Goal: Task Accomplishment & Management: Use online tool/utility

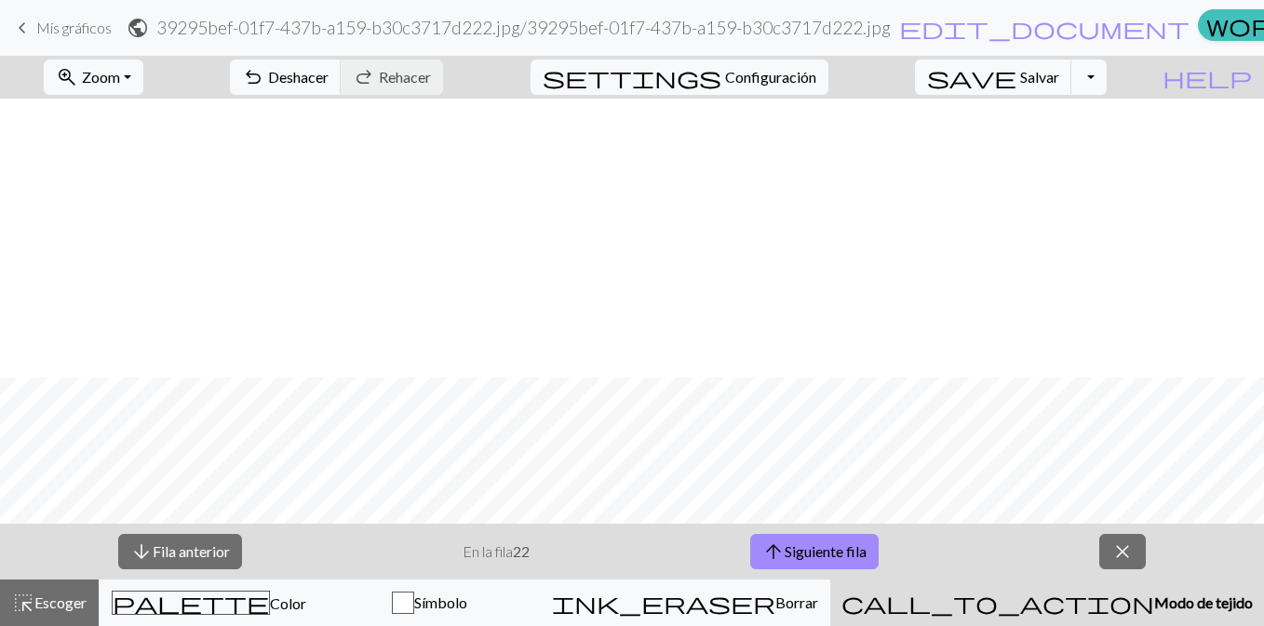
scroll to position [279, 0]
click at [788, 544] on font "Siguiente fila" at bounding box center [826, 552] width 82 height 18
click at [855, 543] on font "Siguiente fila" at bounding box center [826, 552] width 82 height 18
click at [868, 560] on button "arrow_upward Siguiente fila" at bounding box center [814, 551] width 128 height 35
click at [807, 539] on button "arrow_upward Siguiente fila" at bounding box center [814, 551] width 128 height 35
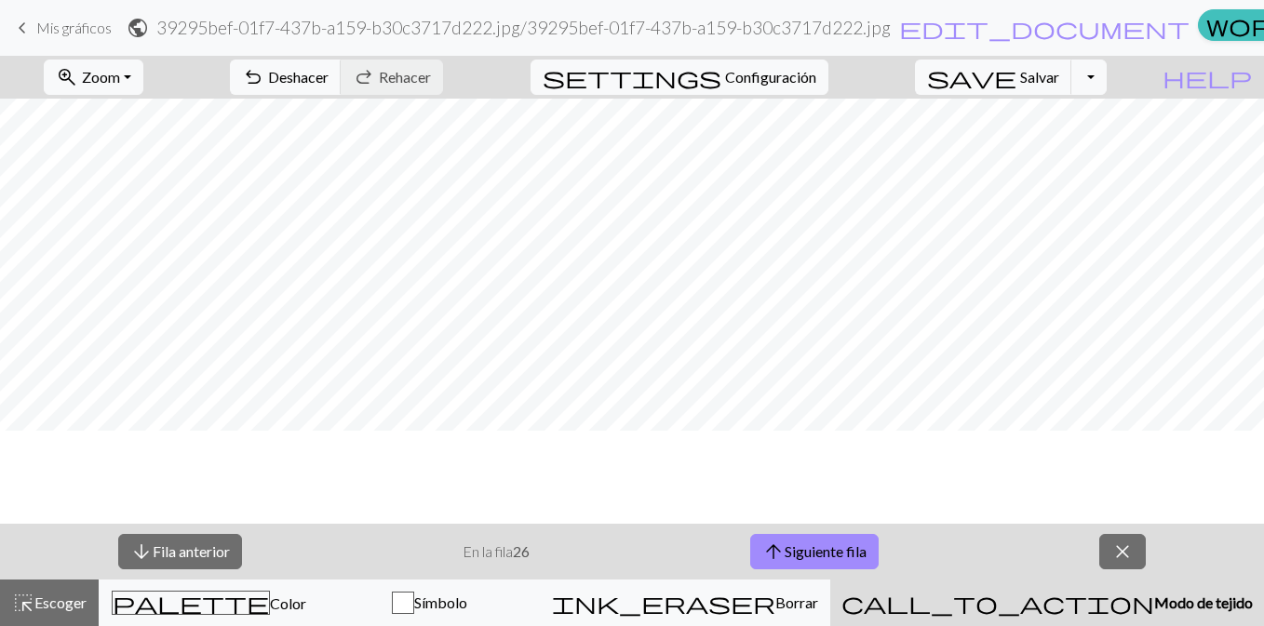
scroll to position [93, 0]
click at [792, 557] on font "Siguiente fila" at bounding box center [826, 552] width 82 height 18
click at [843, 557] on font "Siguiente fila" at bounding box center [826, 552] width 82 height 18
click at [802, 551] on font "Siguiente fila" at bounding box center [826, 552] width 82 height 18
click at [786, 556] on font "Siguiente fila" at bounding box center [826, 552] width 82 height 18
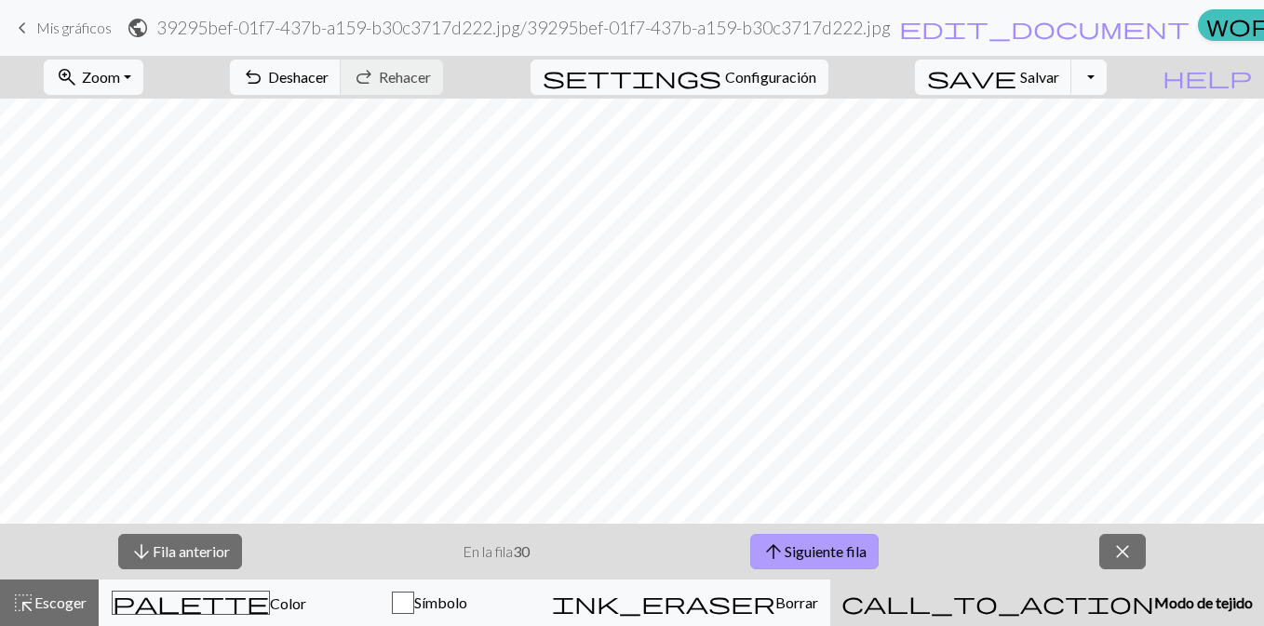
click at [819, 543] on font "Siguiente fila" at bounding box center [826, 552] width 82 height 18
click at [834, 548] on font "Siguiente fila" at bounding box center [826, 552] width 82 height 18
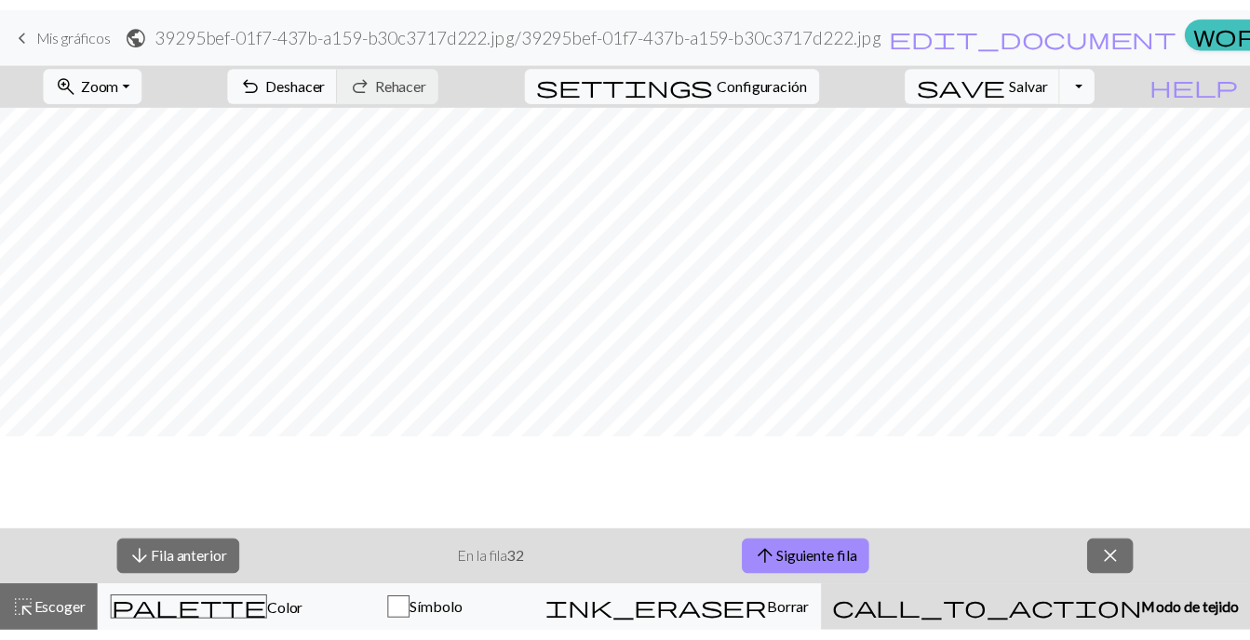
scroll to position [0, 0]
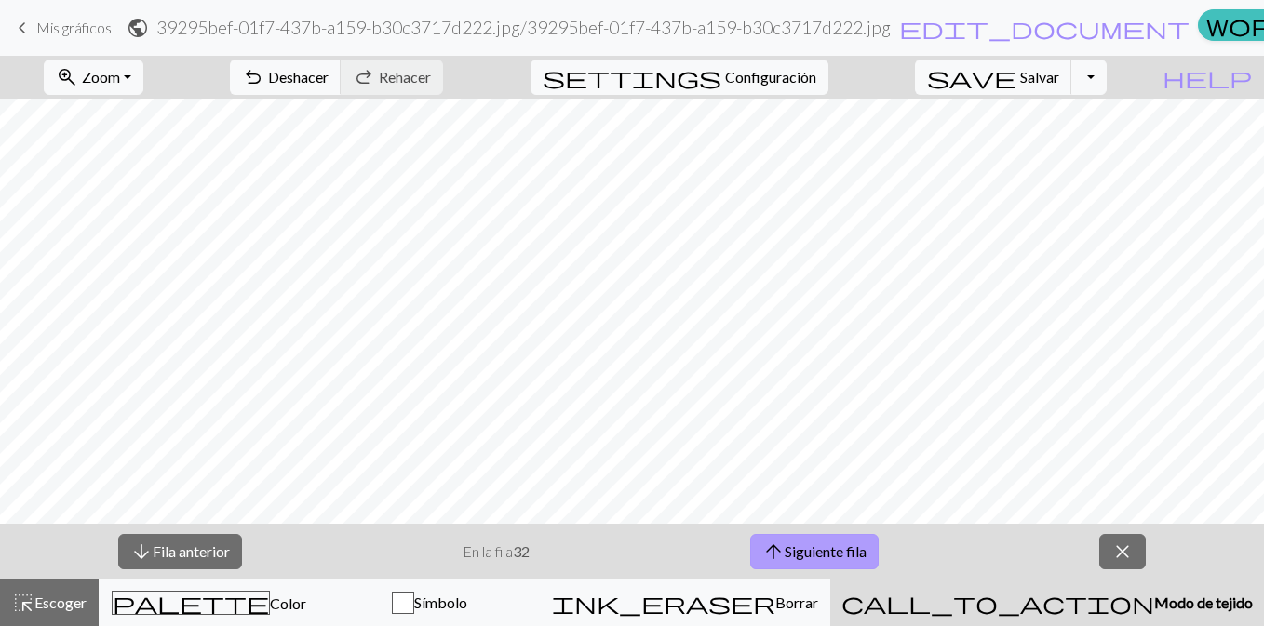
click at [798, 566] on button "arrow_upward Siguiente fila" at bounding box center [814, 551] width 128 height 35
click at [799, 549] on font "Siguiente fila" at bounding box center [826, 552] width 82 height 18
click at [823, 557] on font "Siguiente fila" at bounding box center [826, 552] width 82 height 18
click at [776, 572] on div "arrow_downward Fila anterior En la fila 35 arrow_upward Siguiente fila close" at bounding box center [632, 552] width 1264 height 56
click at [763, 551] on span "arrow_upward" at bounding box center [773, 552] width 22 height 26
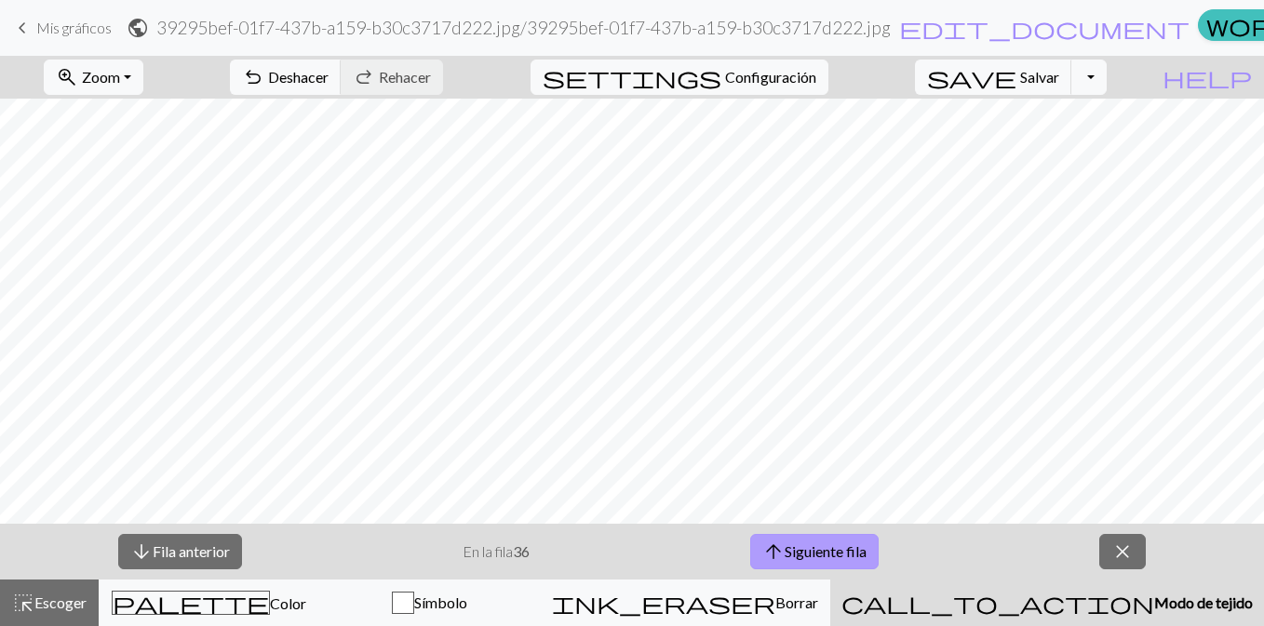
click at [844, 537] on button "arrow_upward Siguiente fila" at bounding box center [814, 551] width 128 height 35
click at [822, 545] on font "Siguiente fila" at bounding box center [826, 552] width 82 height 18
click at [857, 550] on font "Siguiente fila" at bounding box center [826, 552] width 82 height 18
click at [831, 555] on font "Siguiente fila" at bounding box center [826, 552] width 82 height 18
click at [1114, 550] on span "close" at bounding box center [1122, 552] width 22 height 26
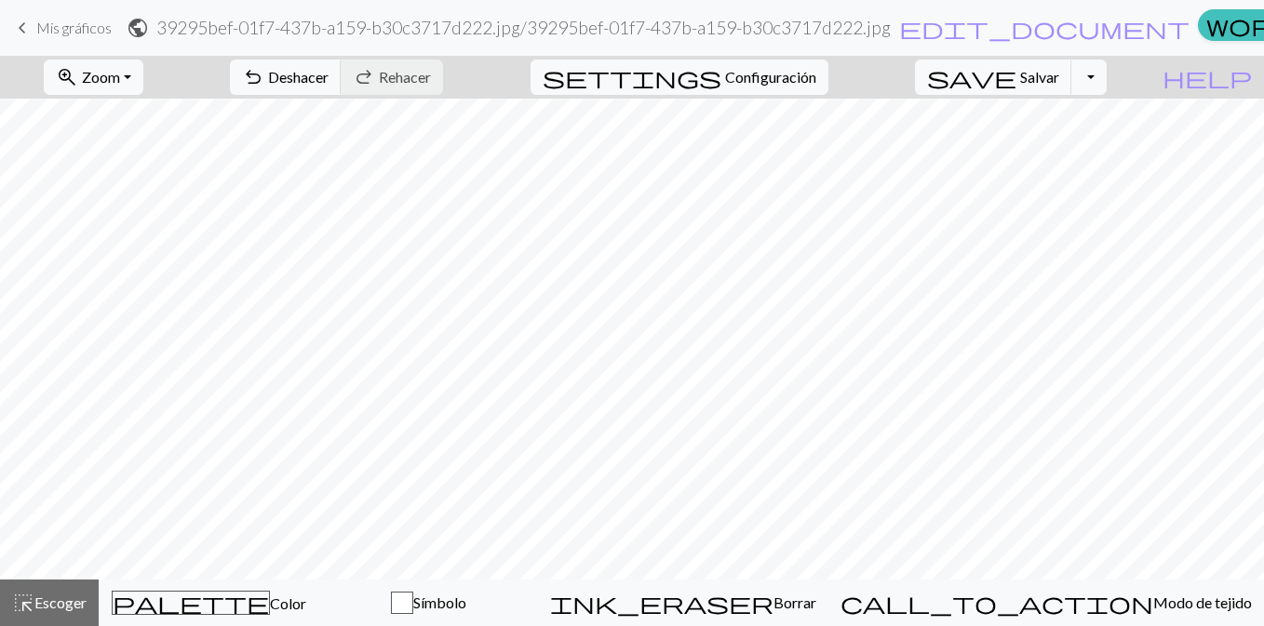
drag, startPoint x: 1029, startPoint y: 45, endPoint x: 686, endPoint y: 83, distance: 344.7
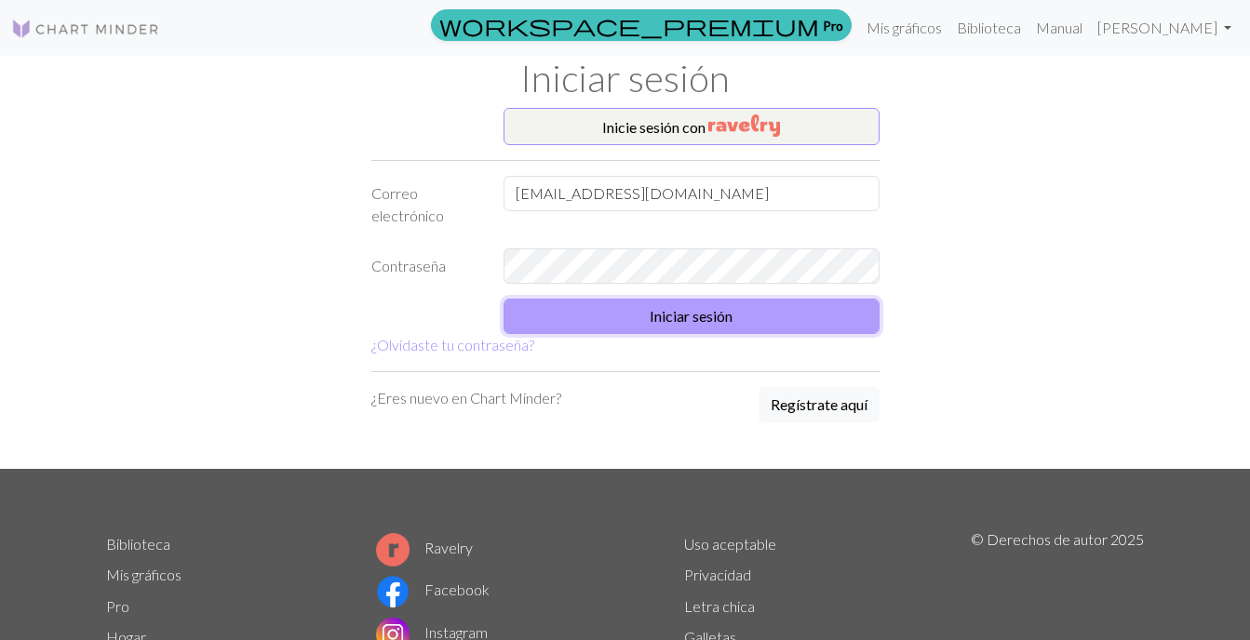
click at [844, 313] on button "Iniciar sesión" at bounding box center [692, 316] width 376 height 35
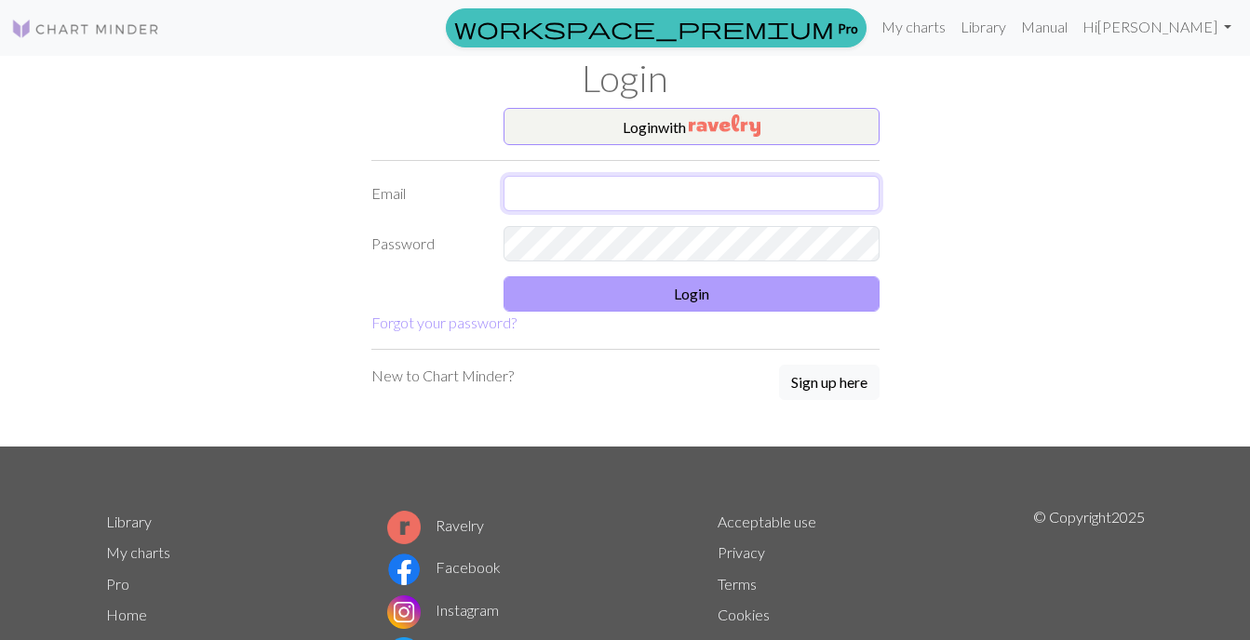
type input "clementedonadio17@gmail.com"
click at [690, 294] on button "Login" at bounding box center [692, 293] width 376 height 35
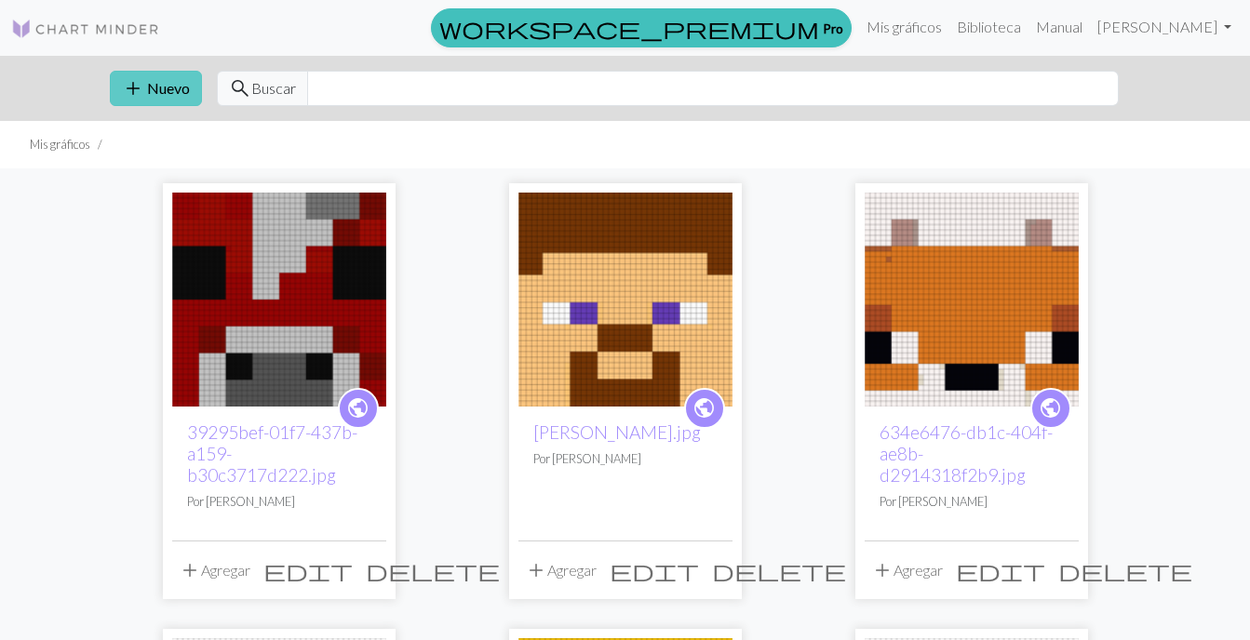
click at [155, 100] on button "add Nuevo" at bounding box center [156, 88] width 92 height 35
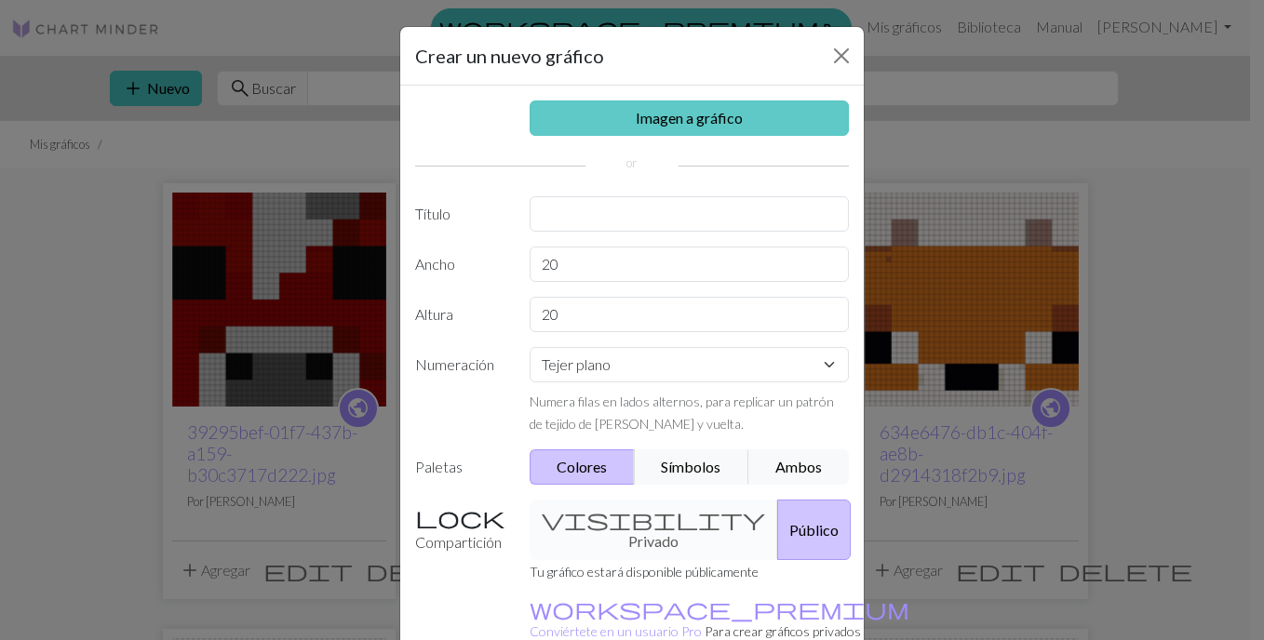
click at [639, 114] on link "Imagen a gráfico" at bounding box center [690, 118] width 320 height 35
click at [595, 121] on link "Imagen a gráfico" at bounding box center [690, 118] width 320 height 35
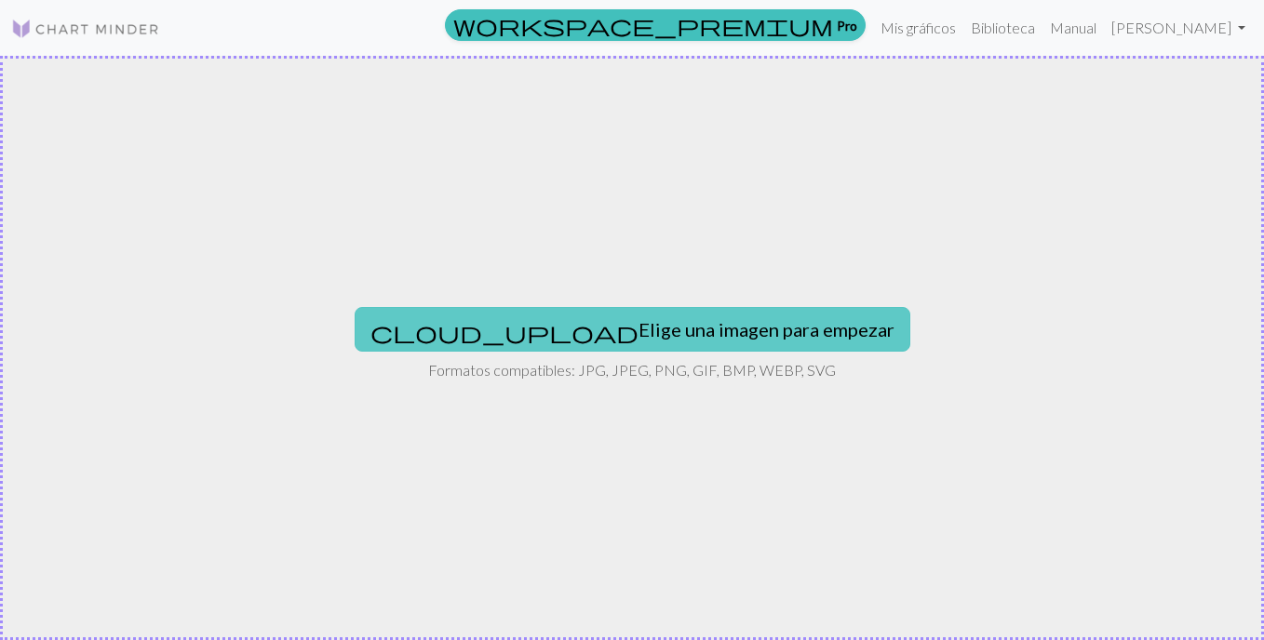
click at [577, 312] on button "cloud_upload Elige una imagen para empezar" at bounding box center [633, 329] width 556 height 45
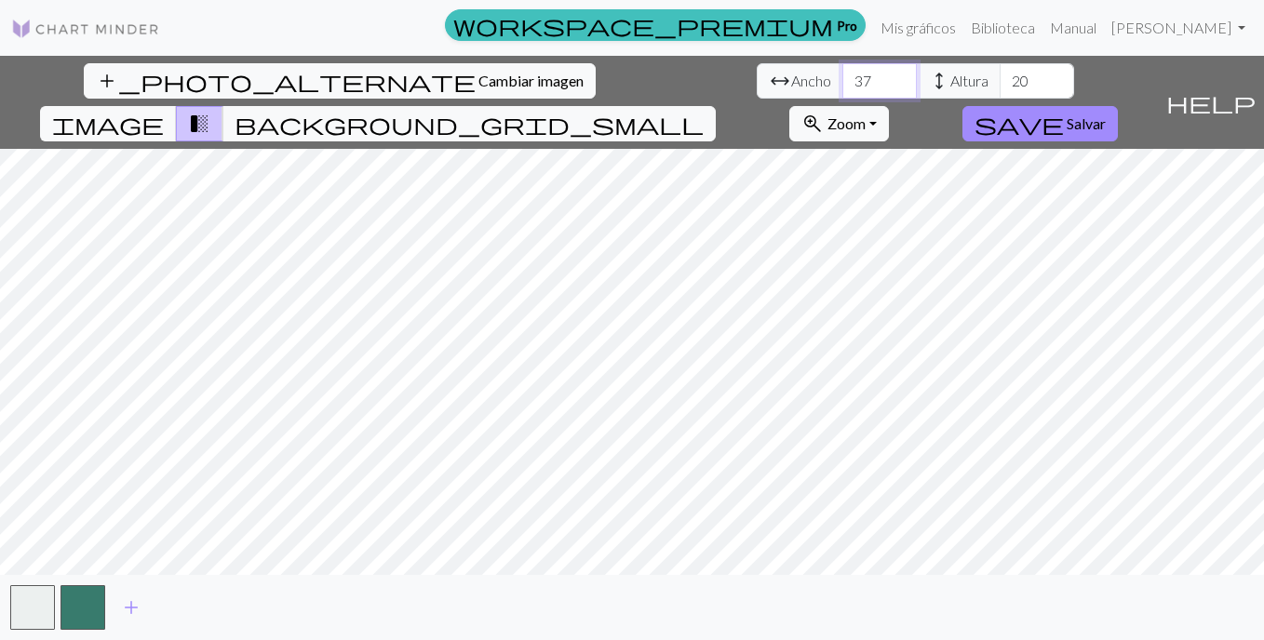
click at [842, 73] on input "37" at bounding box center [879, 80] width 74 height 35
click at [842, 74] on input "38" at bounding box center [879, 80] width 74 height 35
click at [842, 74] on input "39" at bounding box center [879, 80] width 74 height 35
type input "40"
click at [842, 74] on input "40" at bounding box center [879, 80] width 74 height 35
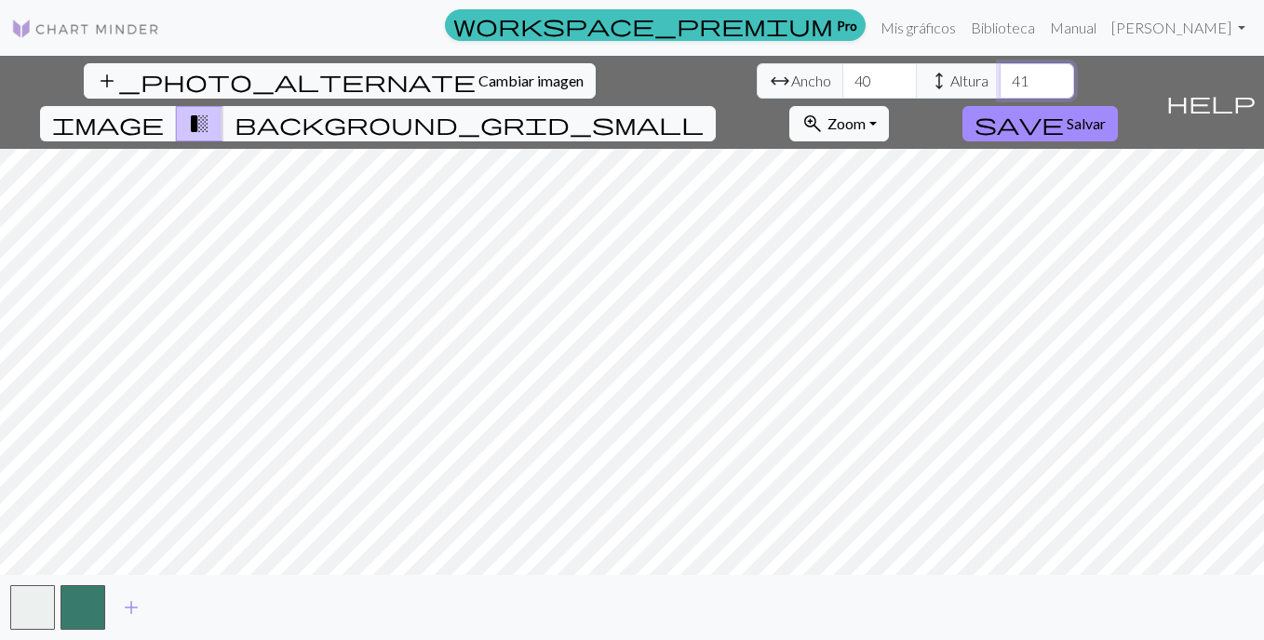
click at [1000, 74] on input "41" at bounding box center [1037, 80] width 74 height 35
type input "40"
click at [1000, 88] on input "40" at bounding box center [1037, 80] width 74 height 35
click at [141, 610] on span "add" at bounding box center [131, 608] width 22 height 26
click at [176, 609] on span "add" at bounding box center [181, 608] width 22 height 26
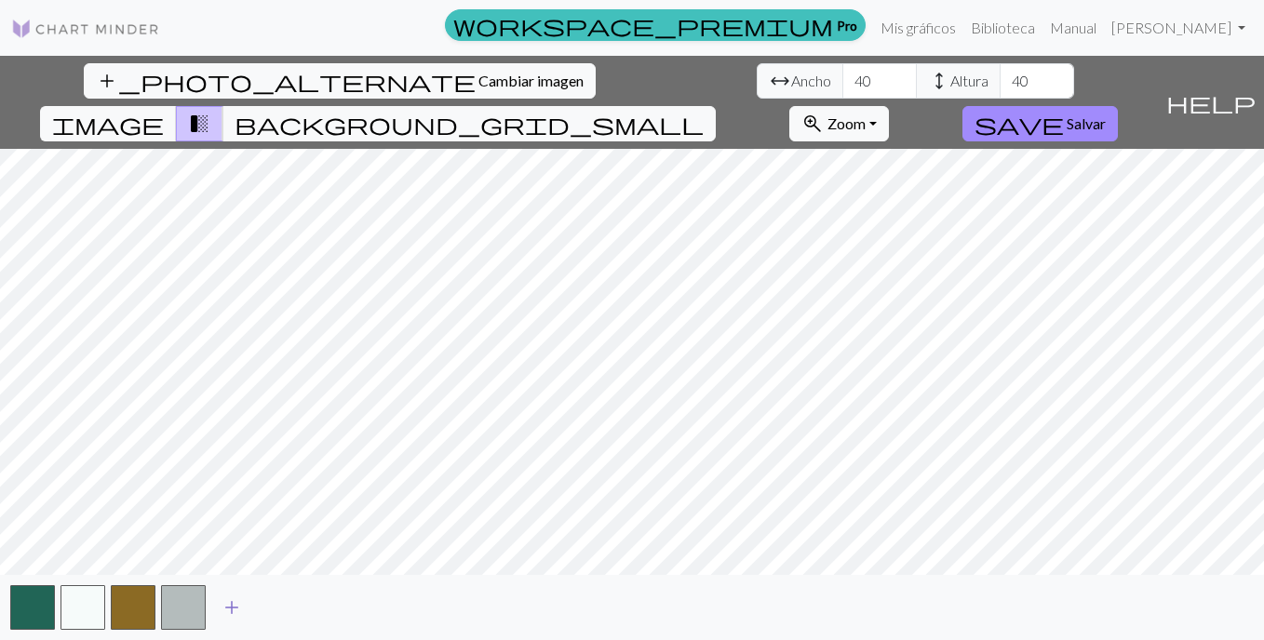
click at [225, 608] on span "add" at bounding box center [232, 608] width 22 height 26
click at [290, 607] on span "add" at bounding box center [282, 608] width 22 height 26
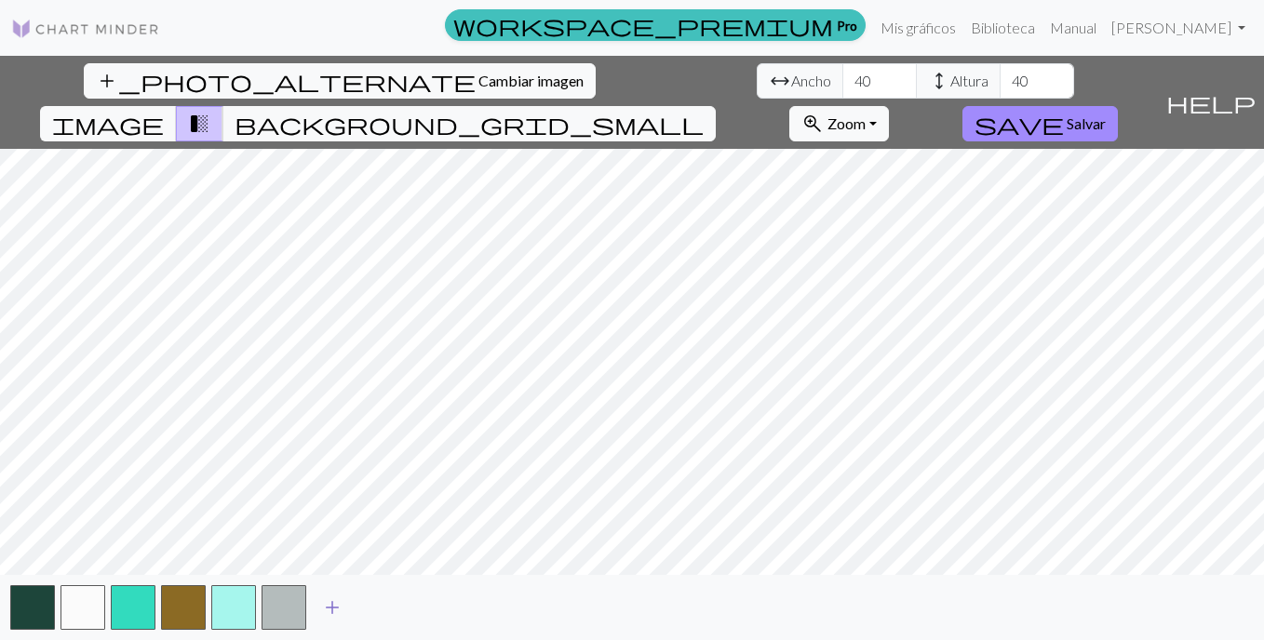
click at [339, 610] on span "add" at bounding box center [332, 608] width 22 height 26
drag, startPoint x: 382, startPoint y: 609, endPoint x: 408, endPoint y: 603, distance: 26.7
click at [384, 608] on span "add" at bounding box center [382, 608] width 22 height 26
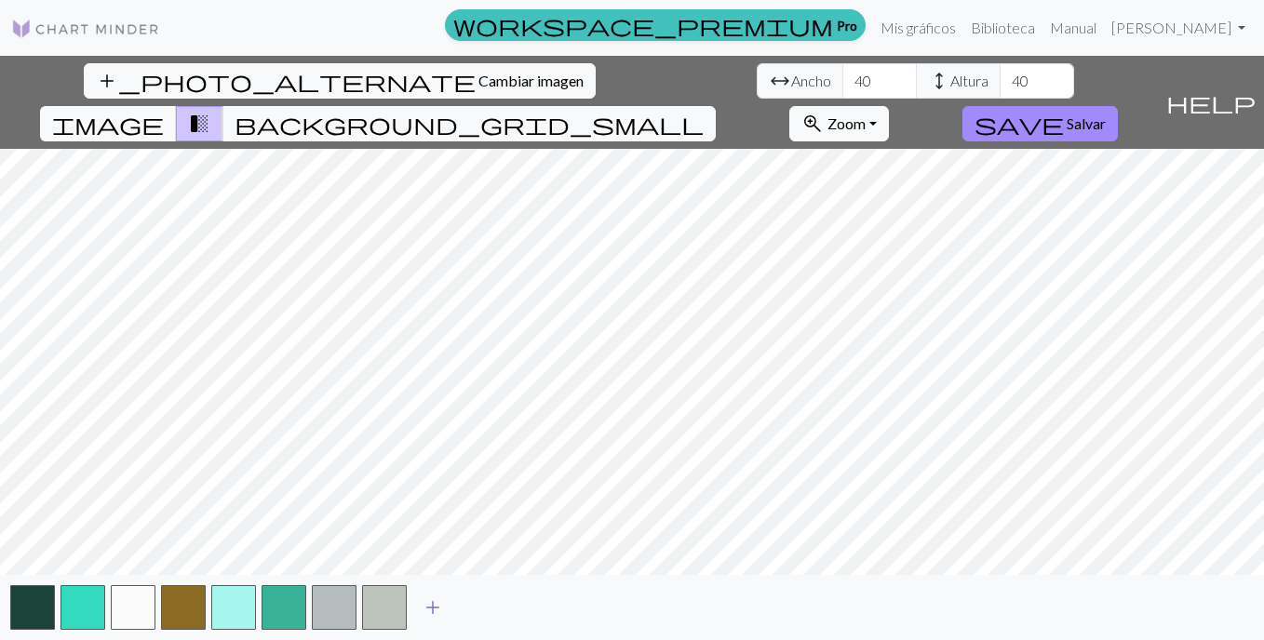
click at [439, 601] on span "add" at bounding box center [433, 608] width 22 height 26
click at [489, 601] on span "add" at bounding box center [483, 608] width 22 height 26
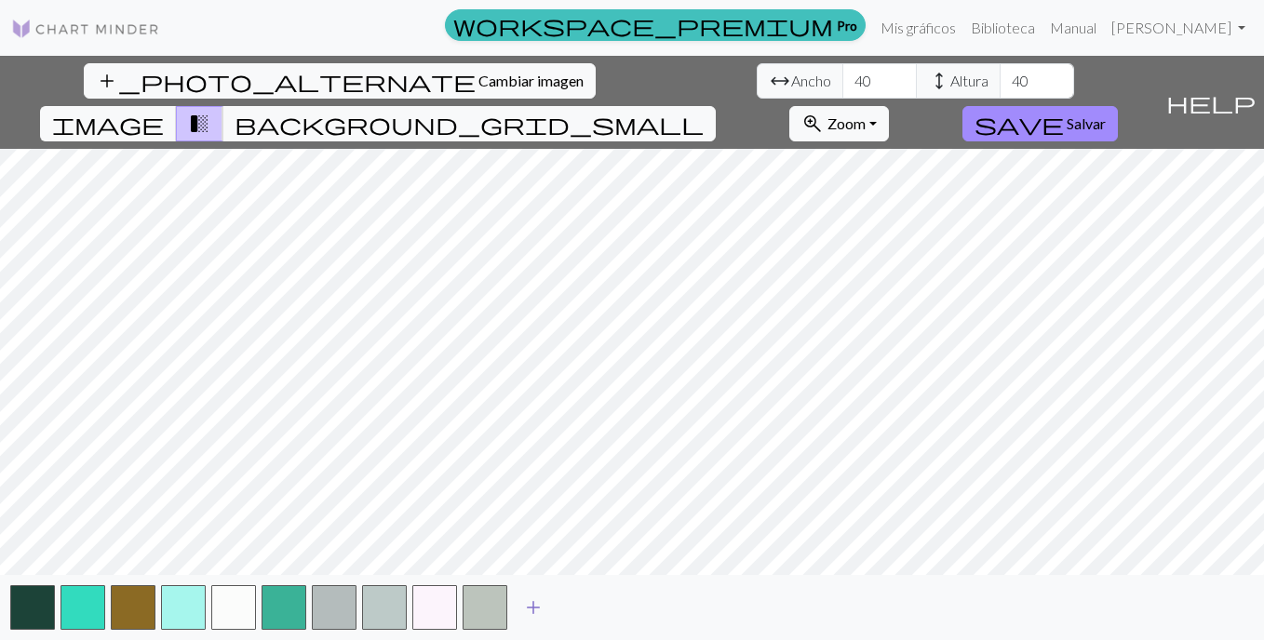
click at [532, 610] on span "add" at bounding box center [533, 608] width 22 height 26
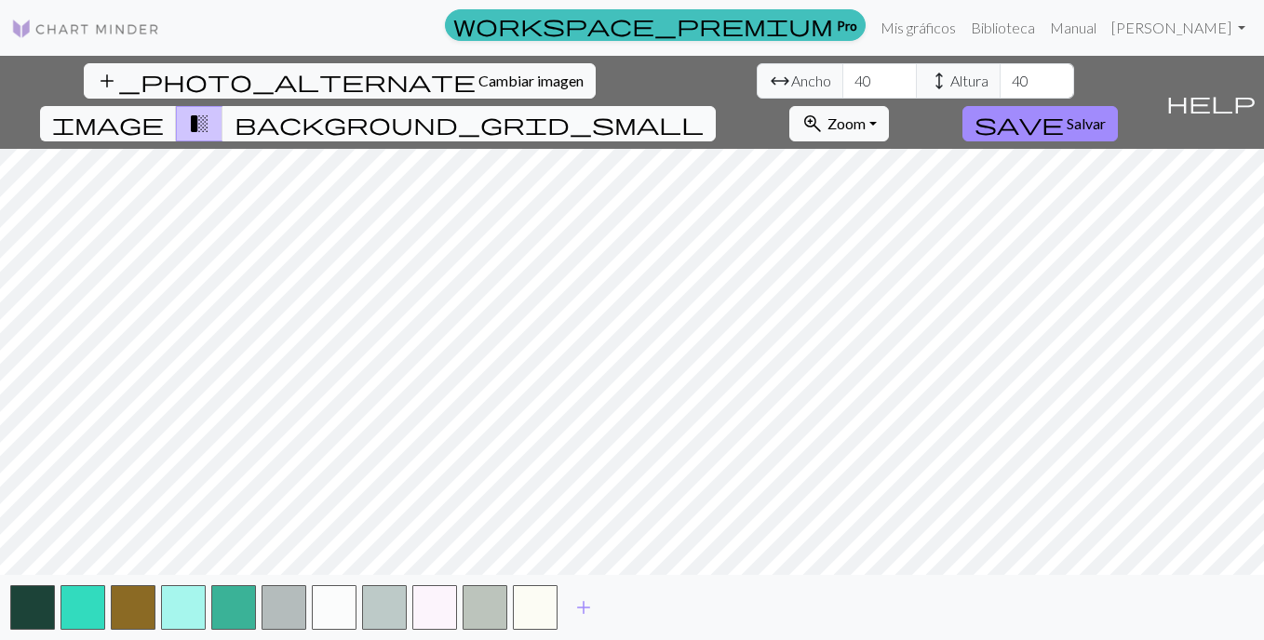
click at [716, 106] on button "background_grid_small" at bounding box center [468, 123] width 493 height 35
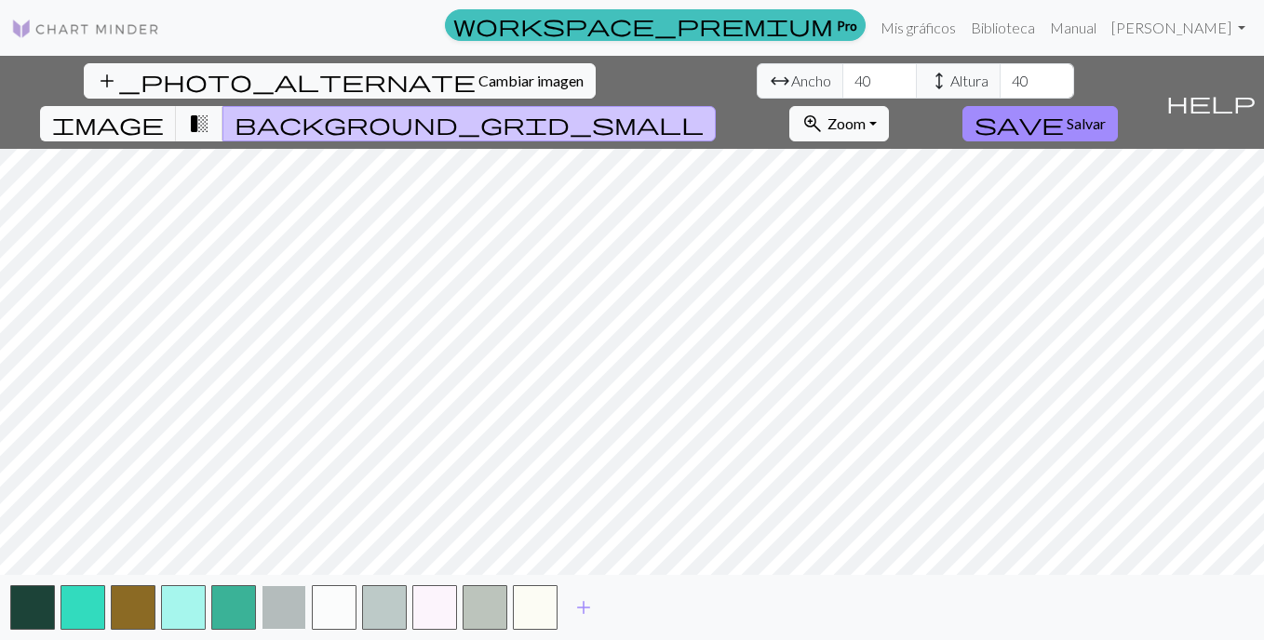
click at [291, 609] on button "button" at bounding box center [284, 608] width 45 height 45
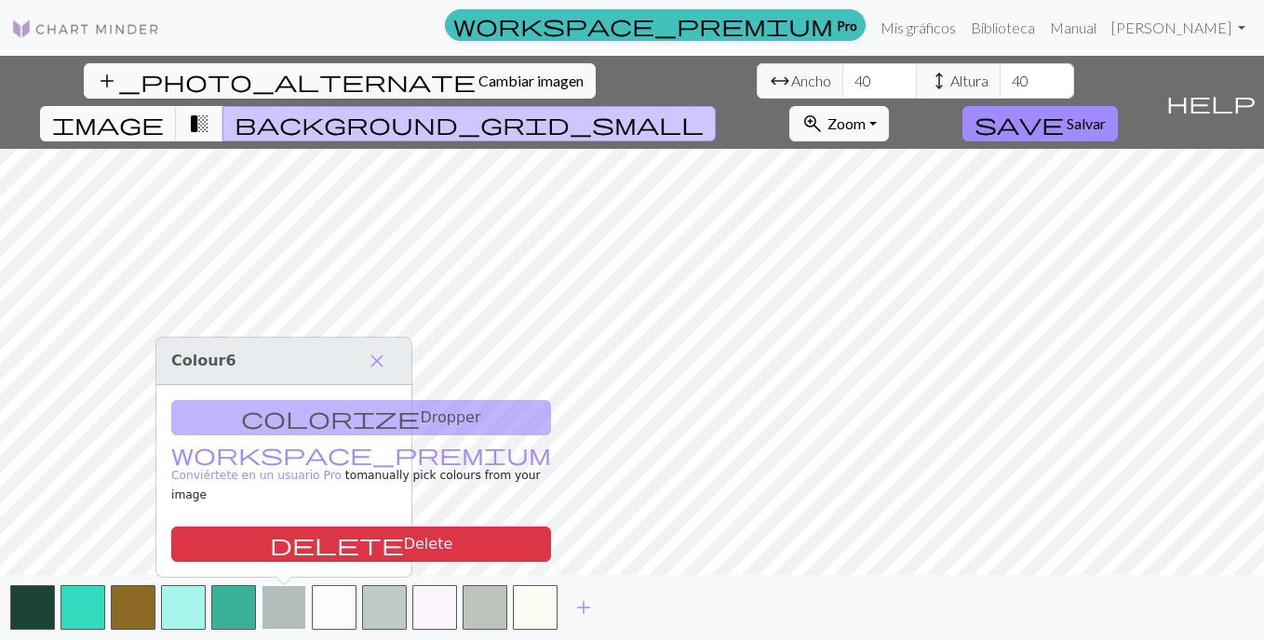
click at [290, 611] on button "button" at bounding box center [284, 608] width 45 height 45
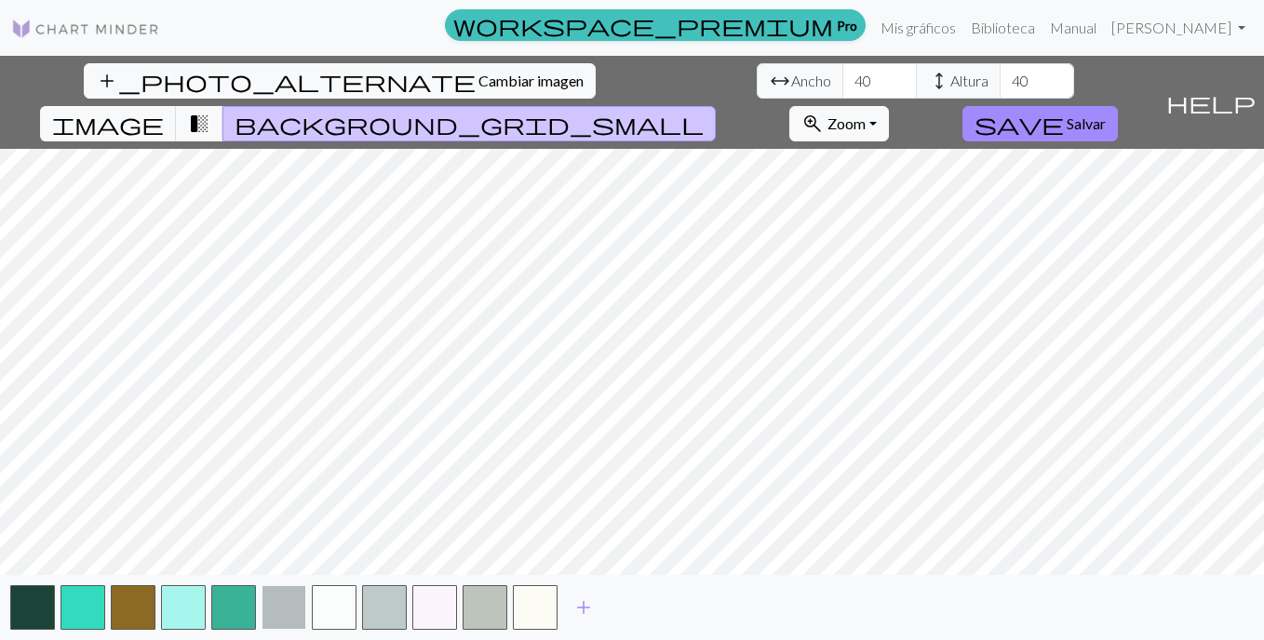
click at [290, 615] on button "button" at bounding box center [284, 608] width 45 height 45
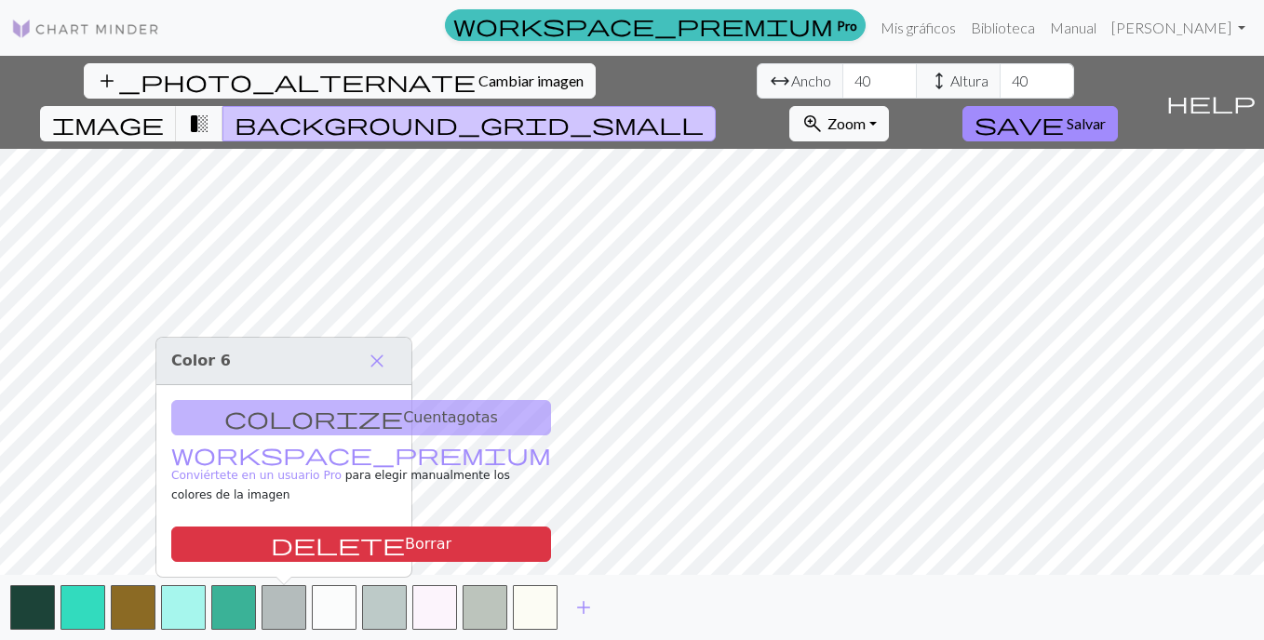
click at [252, 445] on div "colorize Cuentagotas workspace_premium Conviértete en un usuario Pro para elegi…" at bounding box center [283, 481] width 255 height 192
click at [276, 434] on div "colorize Cuentagotas workspace_premium Conviértete en un usuario Pro para elegi…" at bounding box center [283, 481] width 255 height 192
click at [578, 600] on span "add" at bounding box center [583, 608] width 22 height 26
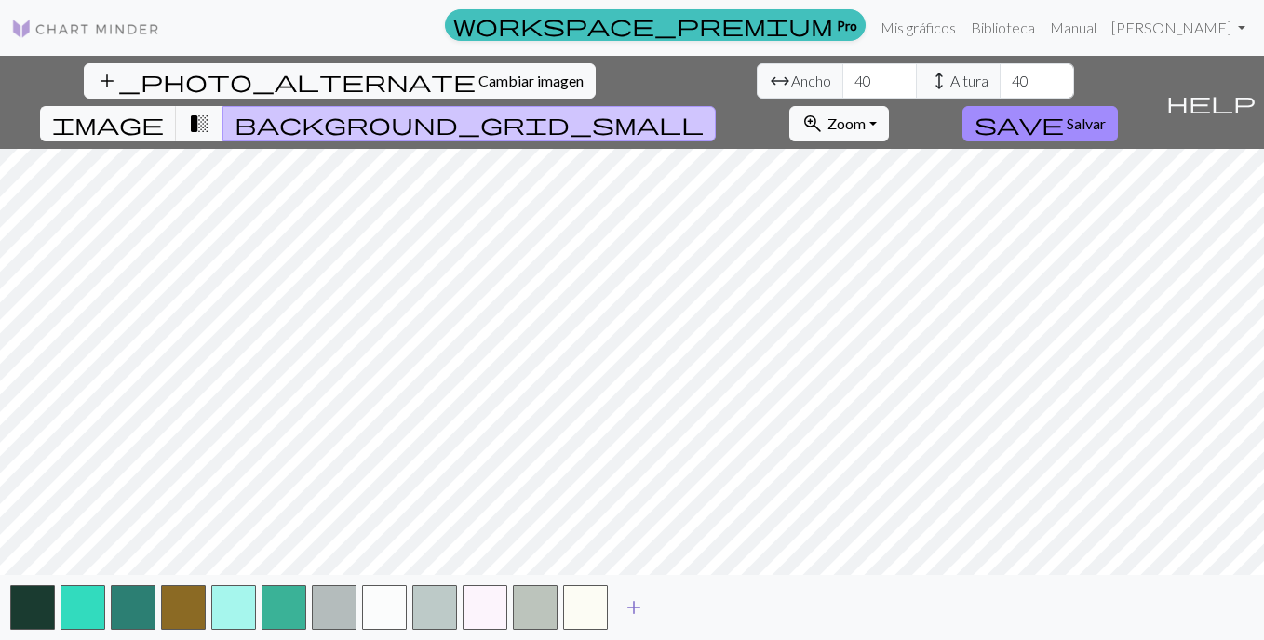
click at [652, 611] on button "add" at bounding box center [634, 607] width 47 height 35
click at [697, 593] on button "add" at bounding box center [684, 607] width 47 height 35
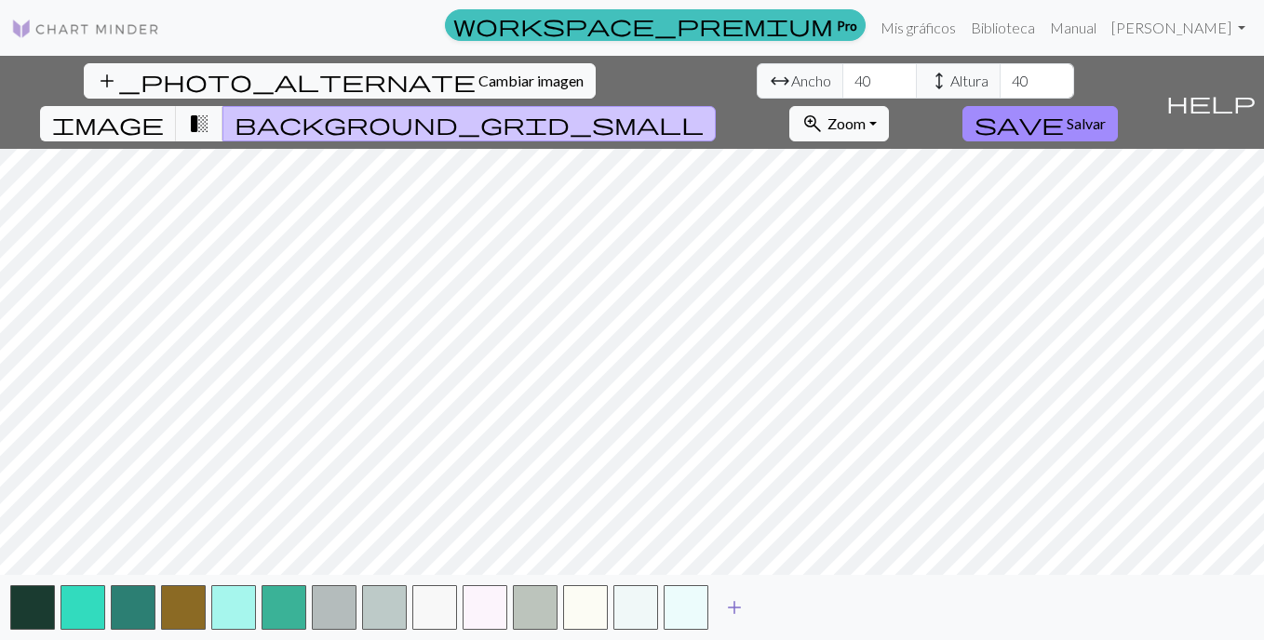
click at [728, 599] on span "add" at bounding box center [734, 608] width 22 height 26
click at [918, 30] on link "Mis gráficos" at bounding box center [918, 27] width 90 height 37
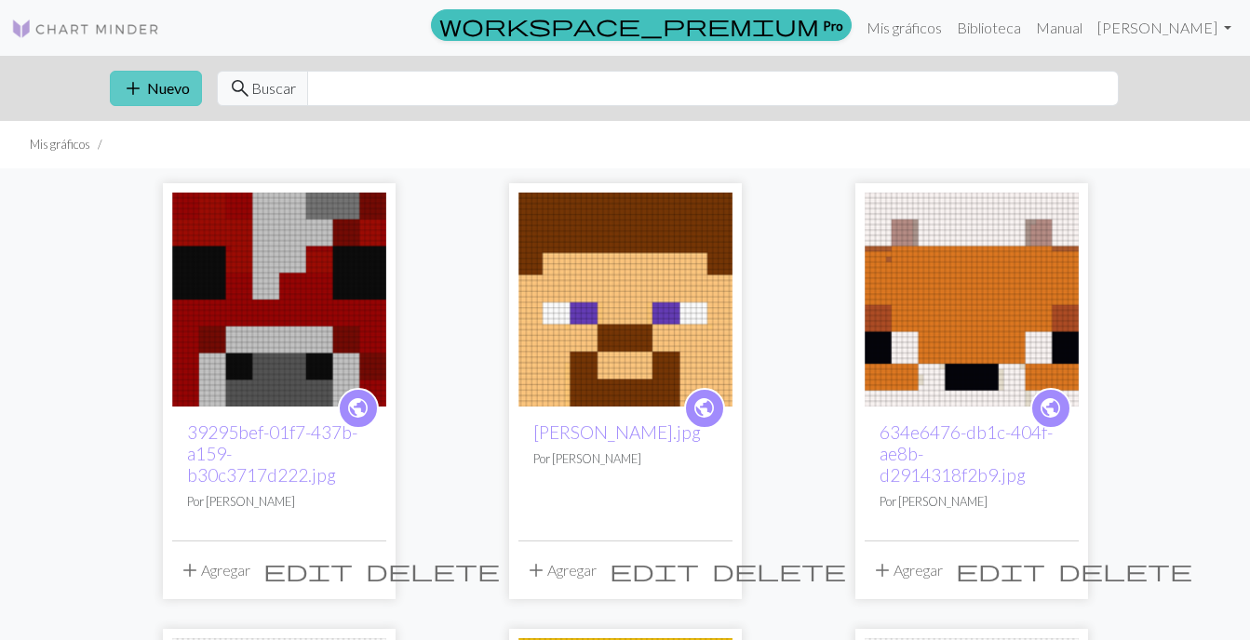
click at [184, 87] on font "Nuevo" at bounding box center [168, 88] width 43 height 18
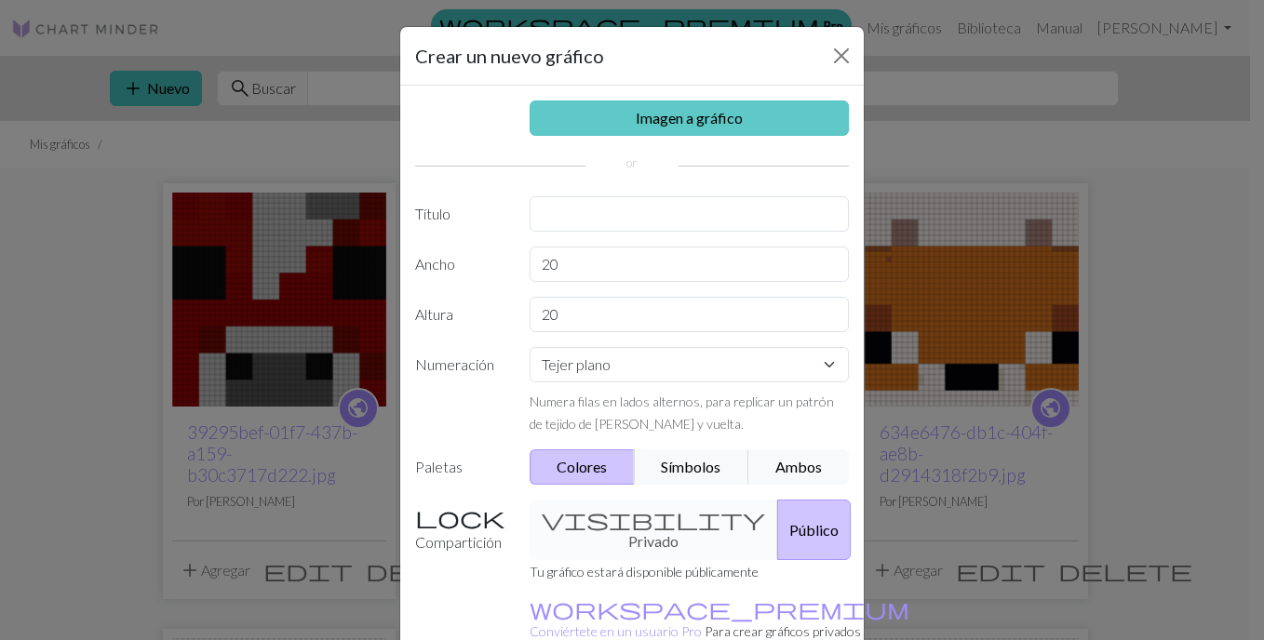
click at [568, 124] on link "Imagen a gráfico" at bounding box center [690, 118] width 320 height 35
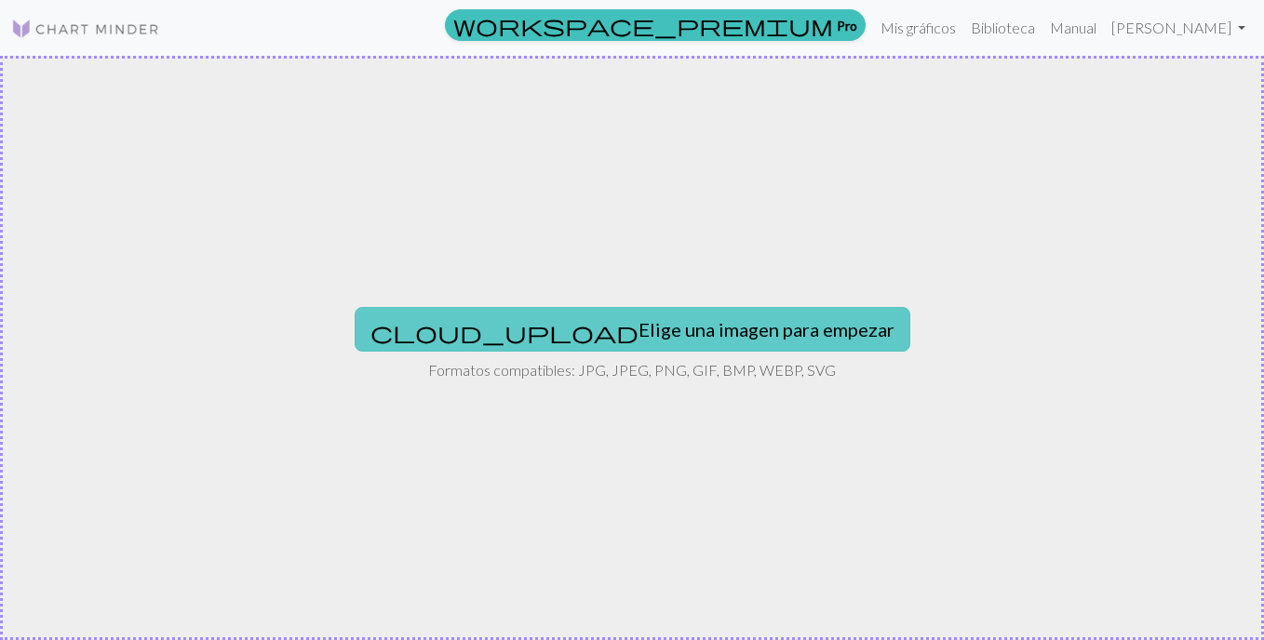
click at [612, 314] on button "cloud_upload Elige una imagen para empezar" at bounding box center [633, 329] width 556 height 45
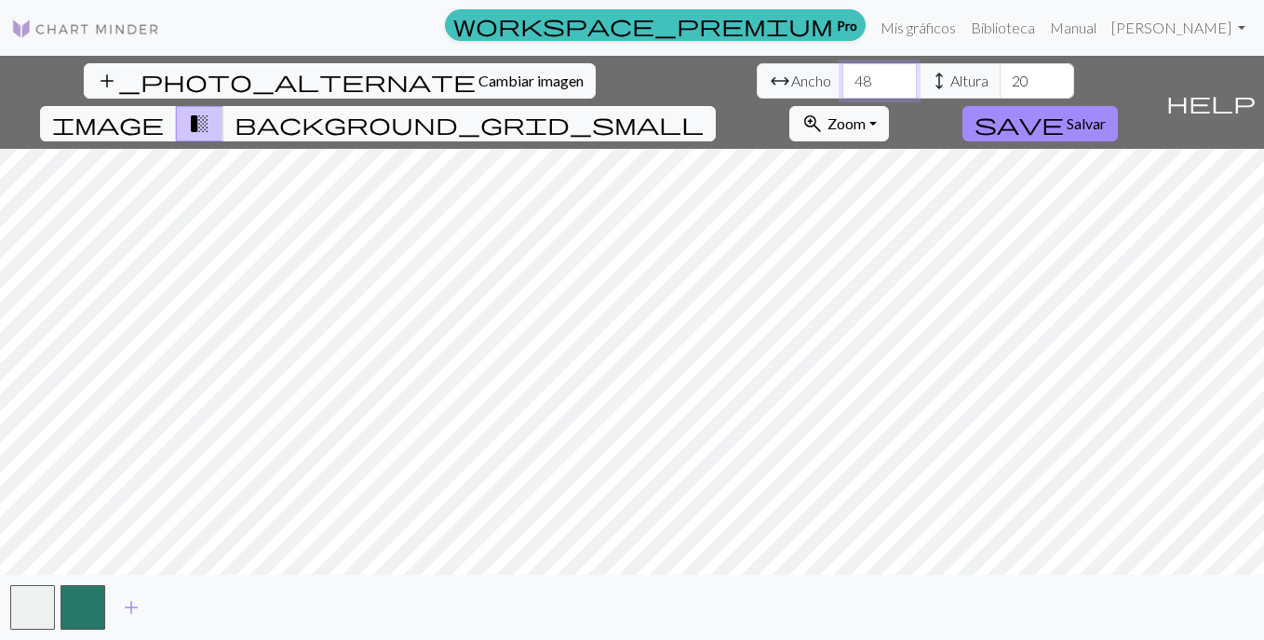
click at [842, 75] on input "48" at bounding box center [879, 80] width 74 height 35
click at [842, 88] on input "47" at bounding box center [879, 80] width 74 height 35
click at [842, 88] on input "46" at bounding box center [879, 80] width 74 height 35
click at [842, 88] on input "45" at bounding box center [879, 80] width 74 height 35
click at [842, 88] on input "44" at bounding box center [879, 80] width 74 height 35
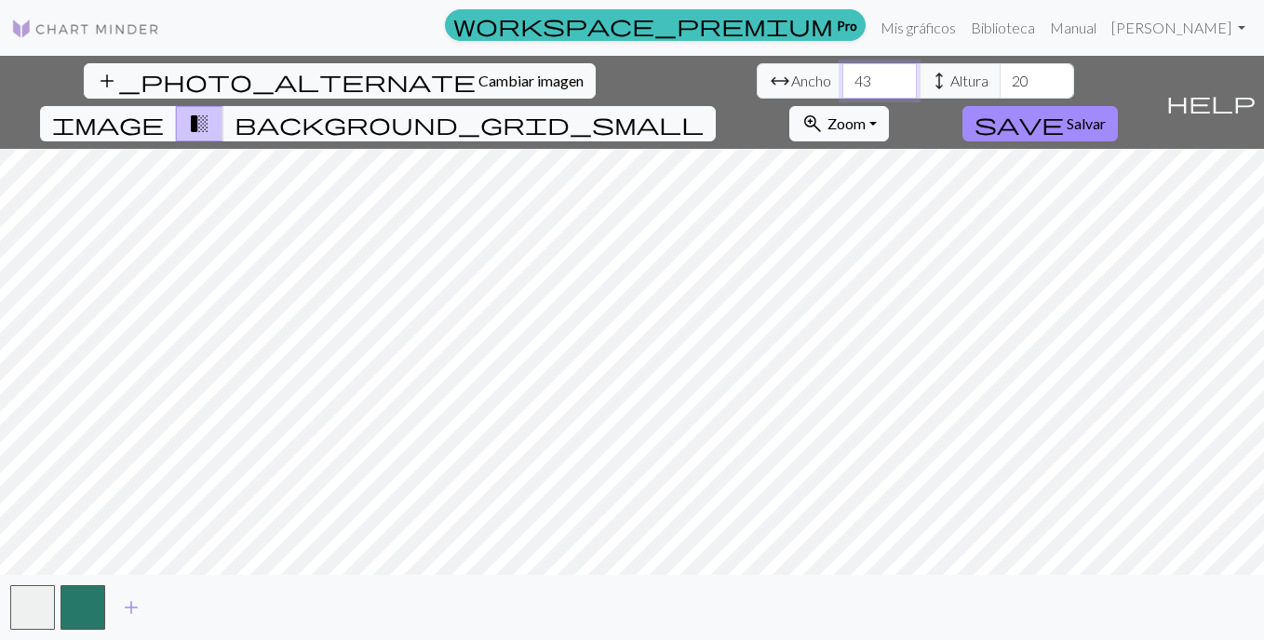
click at [842, 88] on input "43" at bounding box center [879, 80] width 74 height 35
click at [842, 88] on input "42" at bounding box center [879, 80] width 74 height 35
click at [842, 88] on input "41" at bounding box center [879, 80] width 74 height 35
type input "40"
click at [842, 88] on input "40" at bounding box center [879, 80] width 74 height 35
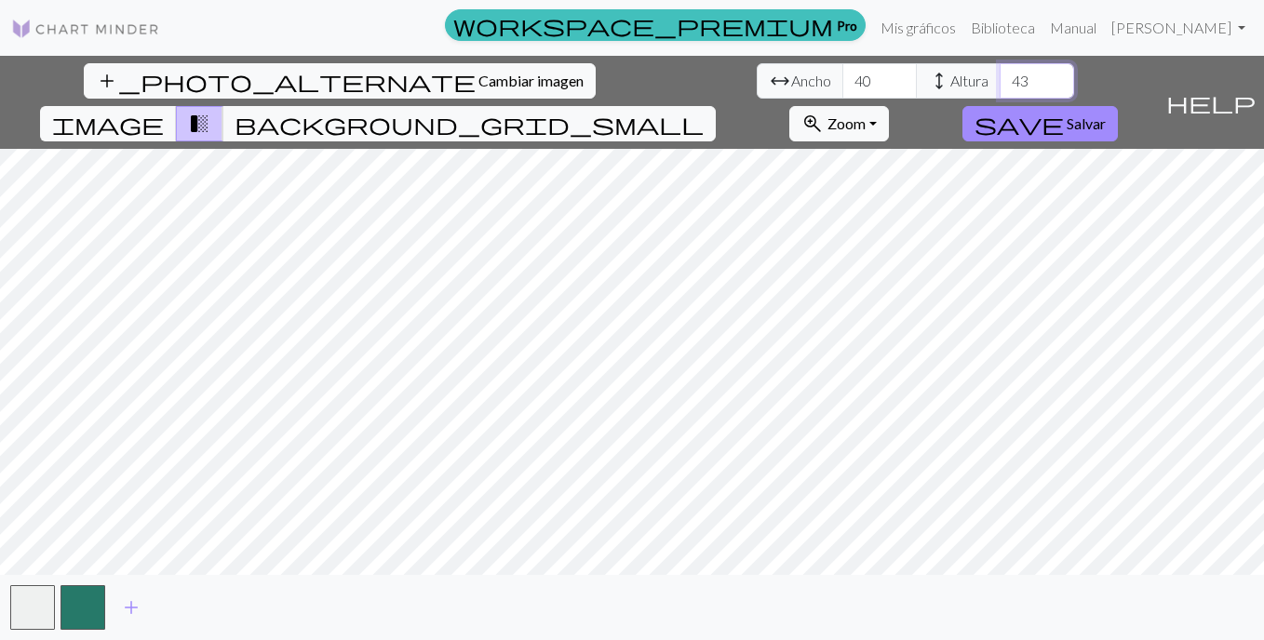
click at [1000, 77] on input "43" at bounding box center [1037, 80] width 74 height 35
click at [1000, 84] on input "42" at bounding box center [1037, 80] width 74 height 35
click at [1000, 84] on input "41" at bounding box center [1037, 80] width 74 height 35
type input "40"
click at [1000, 84] on input "40" at bounding box center [1037, 80] width 74 height 35
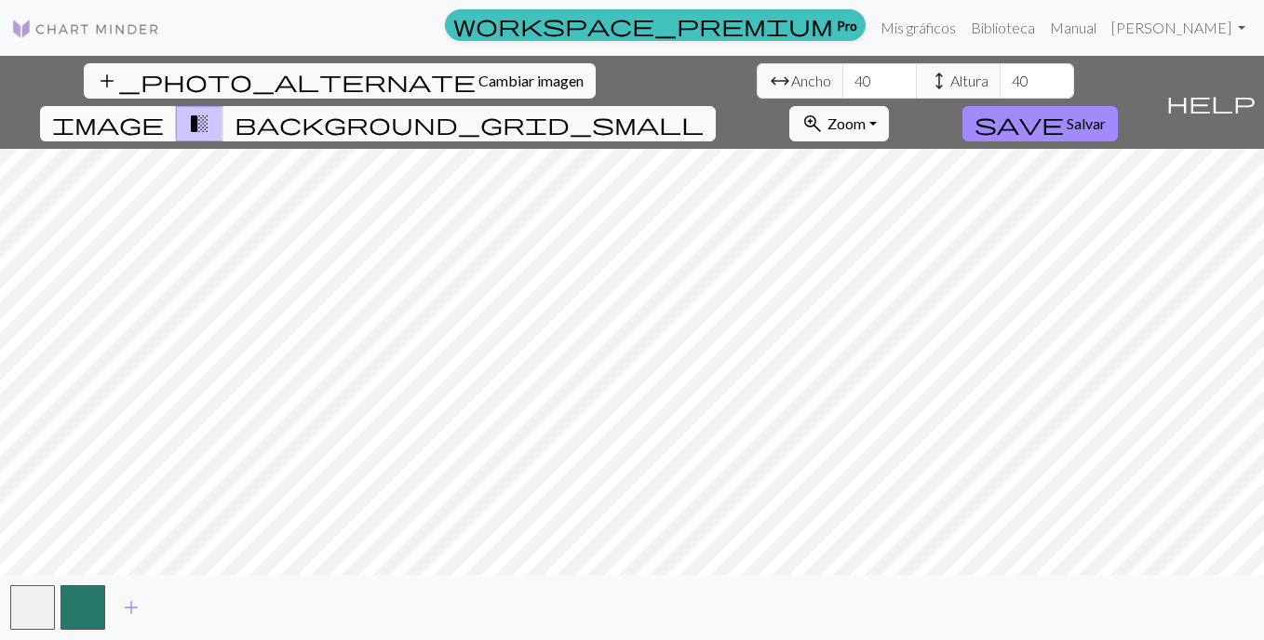
click at [164, 111] on span "image" at bounding box center [108, 124] width 112 height 26
click at [704, 111] on span "background_grid_small" at bounding box center [469, 124] width 469 height 26
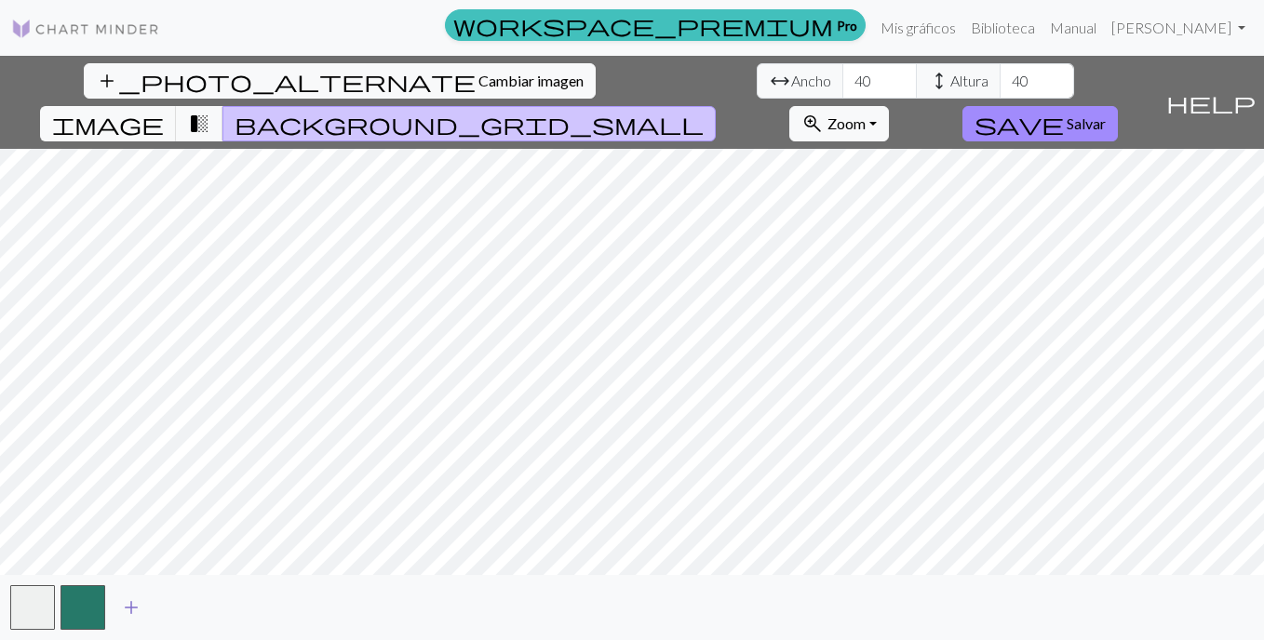
click at [129, 602] on span "add" at bounding box center [131, 608] width 22 height 26
click at [185, 608] on span "add" at bounding box center [181, 608] width 22 height 26
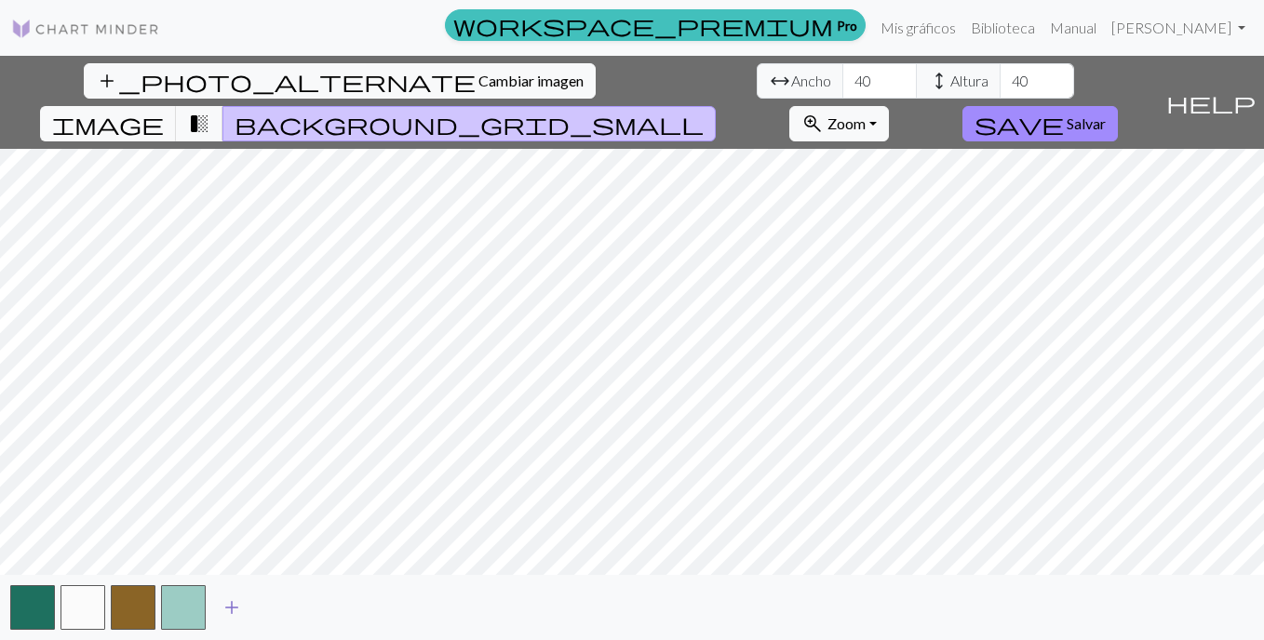
click at [230, 605] on span "add" at bounding box center [232, 608] width 22 height 26
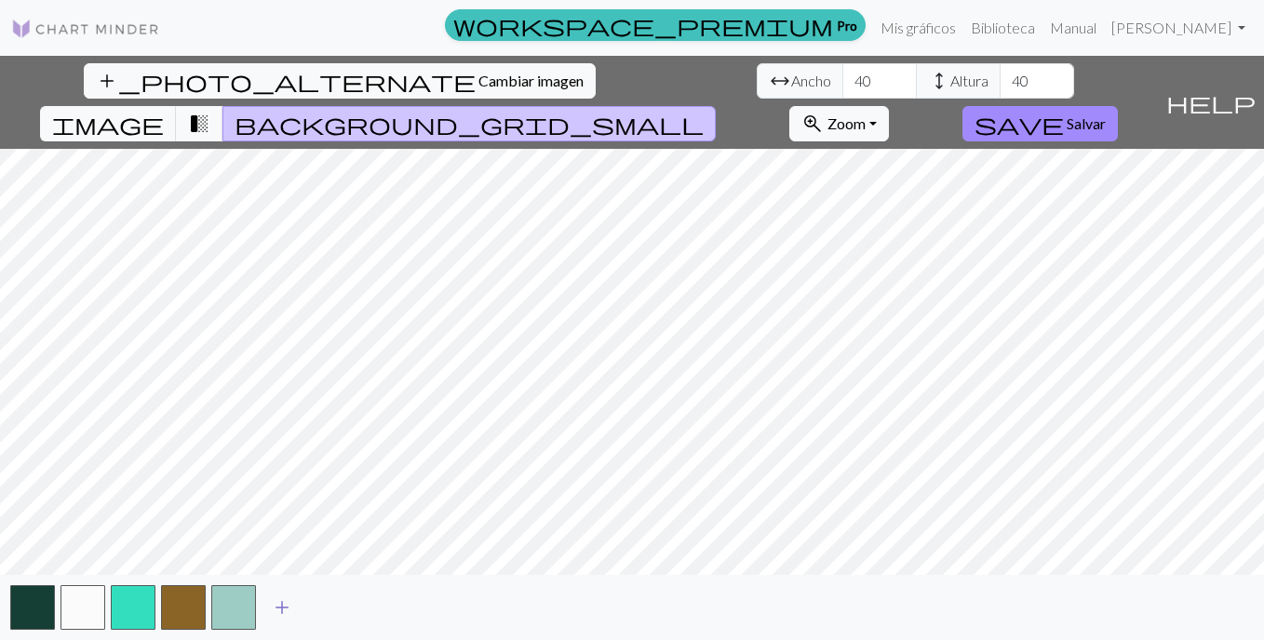
click at [284, 607] on span "add" at bounding box center [282, 608] width 22 height 26
click at [330, 602] on span "add" at bounding box center [332, 608] width 22 height 26
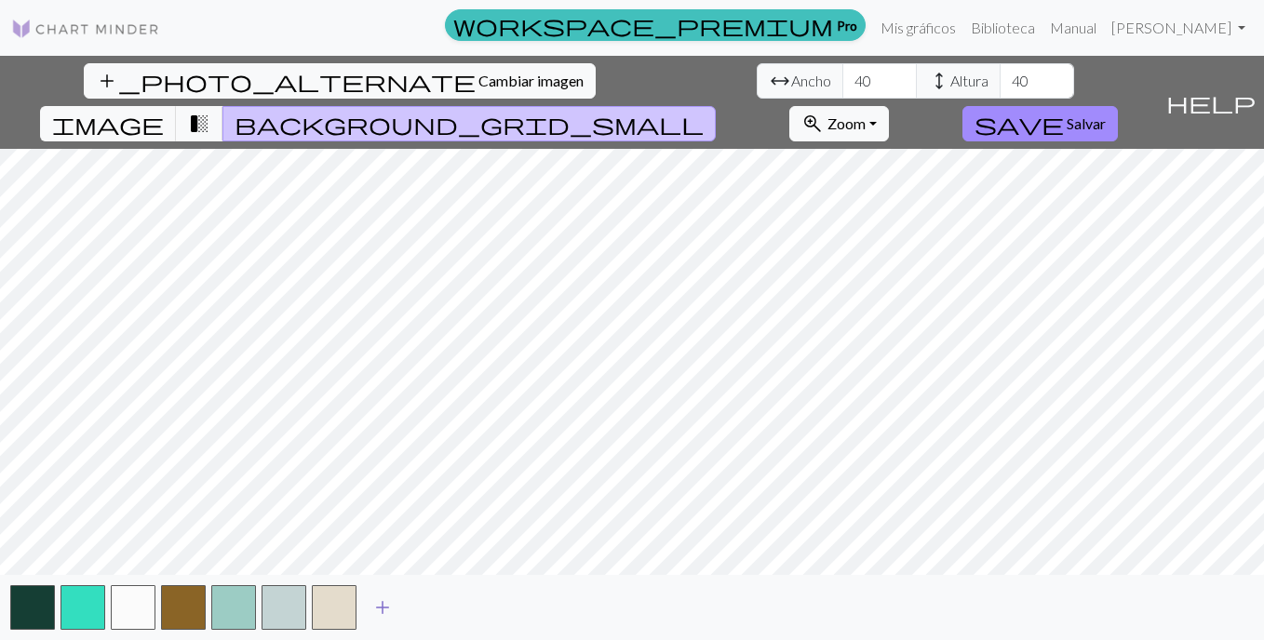
click at [365, 604] on button "add" at bounding box center [382, 607] width 47 height 35
click at [434, 604] on span "add" at bounding box center [433, 608] width 22 height 26
click at [478, 602] on span "add" at bounding box center [483, 608] width 22 height 26
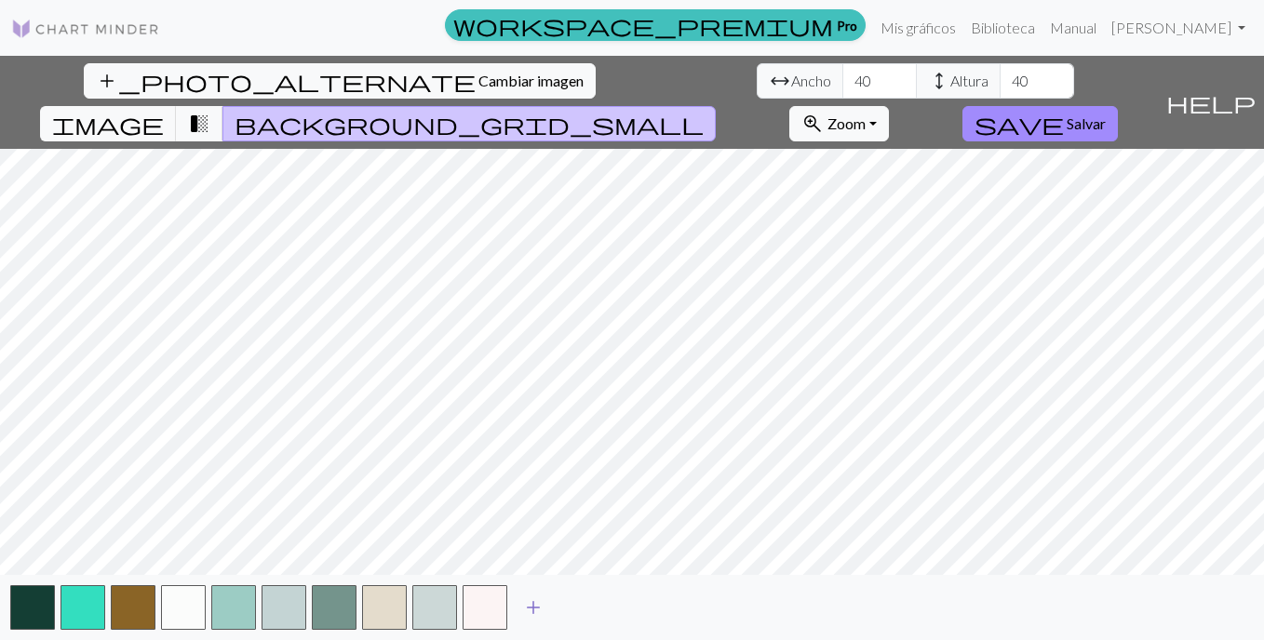
click at [526, 603] on span "add" at bounding box center [533, 608] width 22 height 26
click at [177, 106] on button "image" at bounding box center [108, 123] width 137 height 35
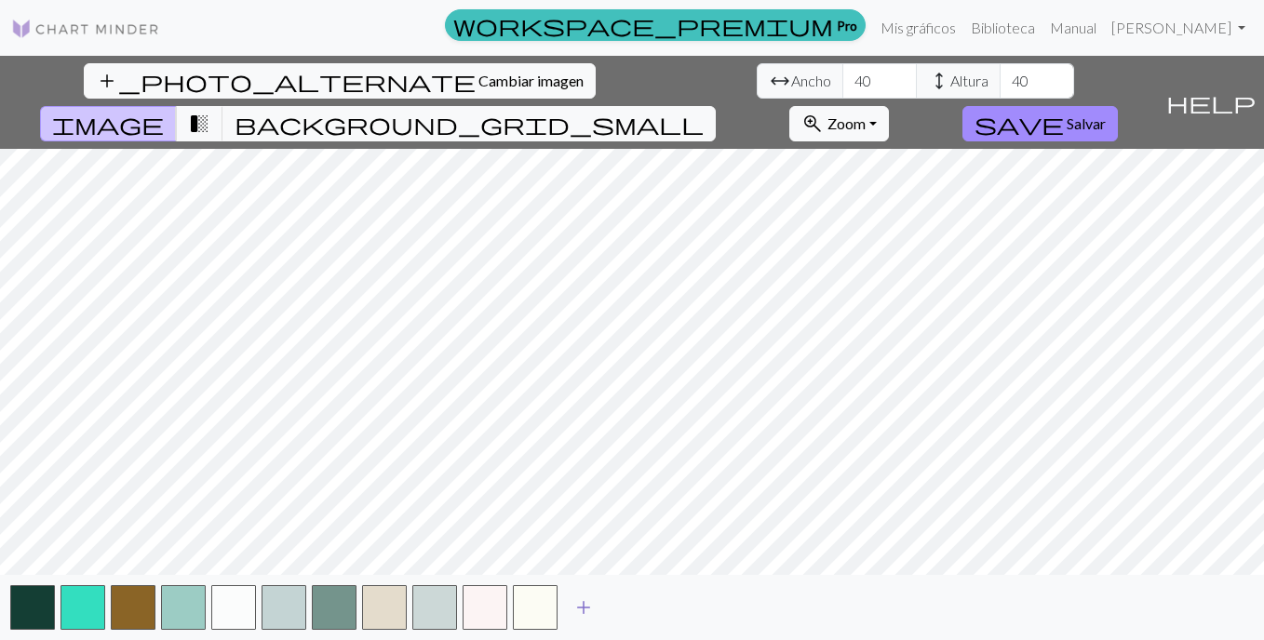
click at [590, 598] on span "add" at bounding box center [583, 608] width 22 height 26
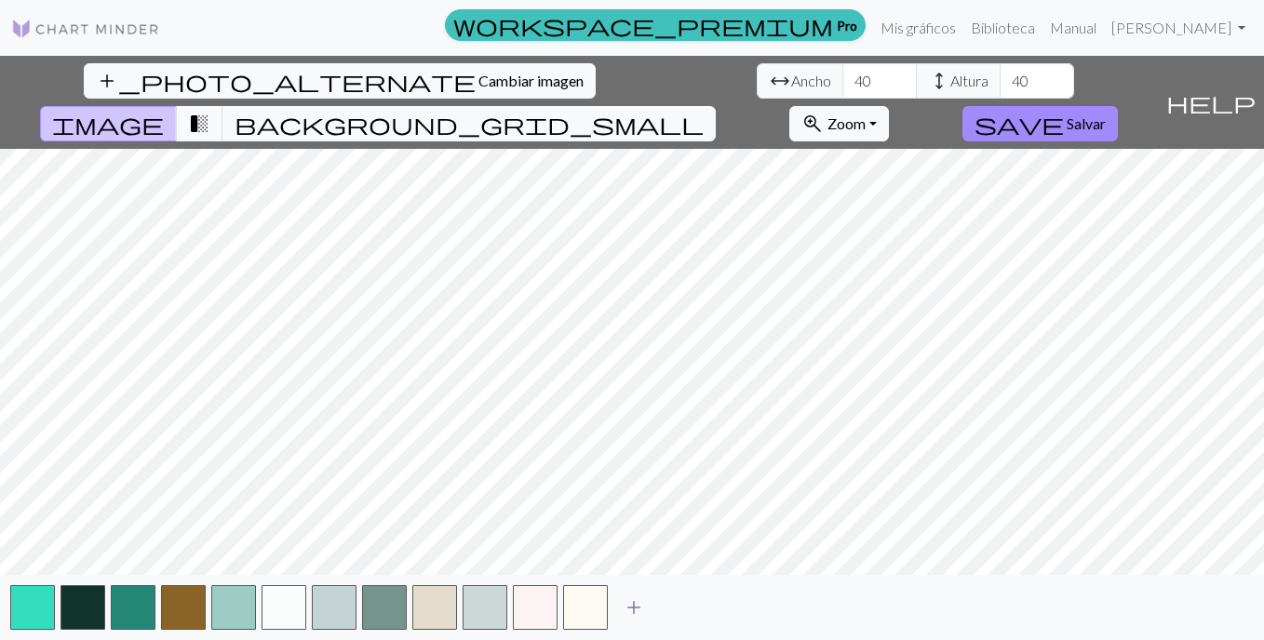
click at [636, 595] on span "add" at bounding box center [634, 608] width 22 height 26
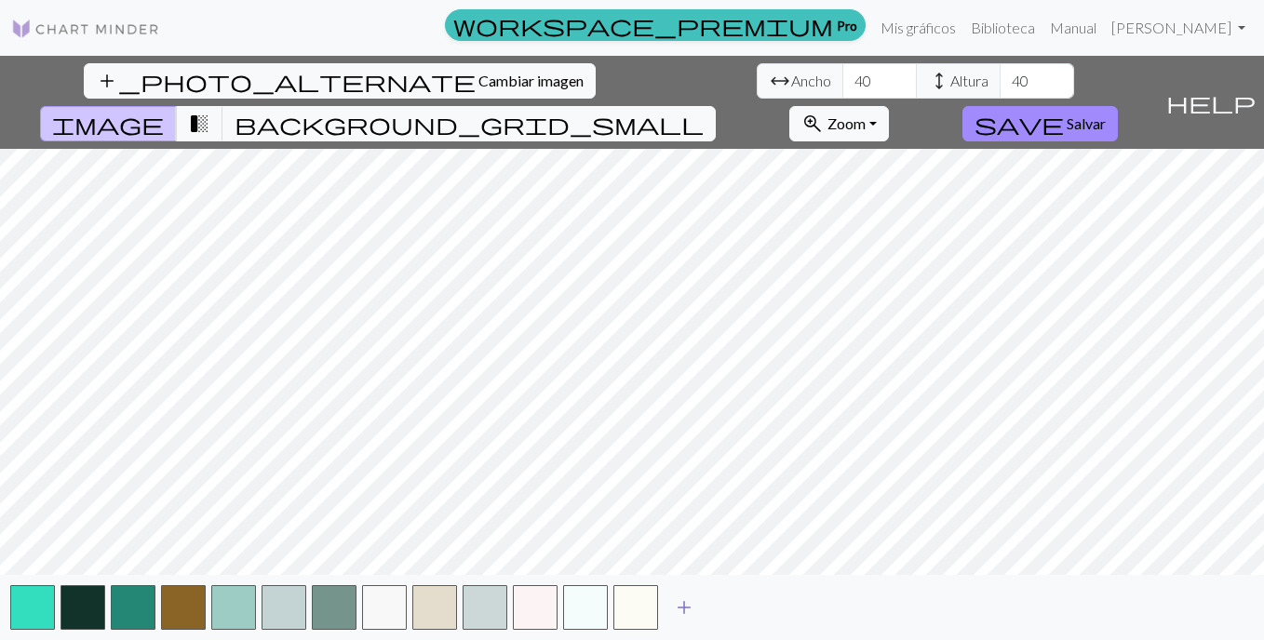
click at [680, 594] on button "add" at bounding box center [684, 607] width 47 height 35
click at [704, 111] on span "background_grid_small" at bounding box center [469, 124] width 469 height 26
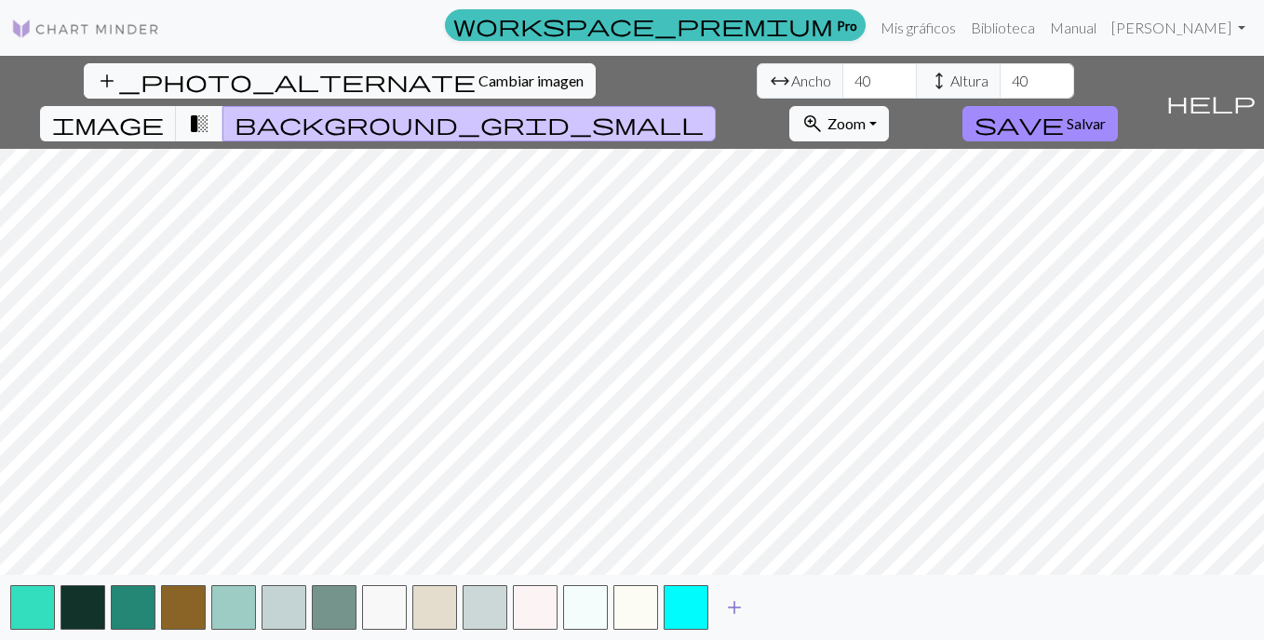
click at [734, 607] on span "add" at bounding box center [734, 608] width 22 height 26
click at [793, 619] on span "add" at bounding box center [785, 608] width 22 height 26
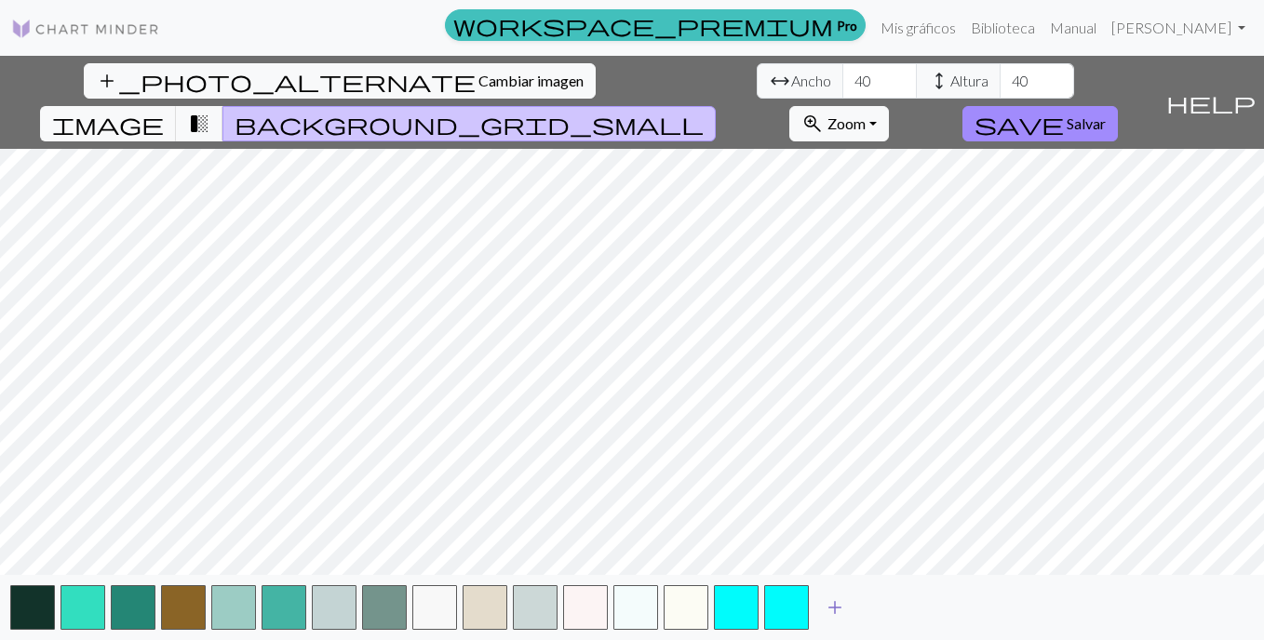
click at [835, 599] on span "add" at bounding box center [835, 608] width 22 height 26
click at [887, 603] on span "add" at bounding box center [885, 608] width 22 height 26
click at [937, 603] on span "add" at bounding box center [935, 608] width 22 height 26
drag, startPoint x: 997, startPoint y: 606, endPoint x: 1020, endPoint y: 609, distance: 23.4
click at [998, 606] on button "add" at bounding box center [986, 607] width 47 height 35
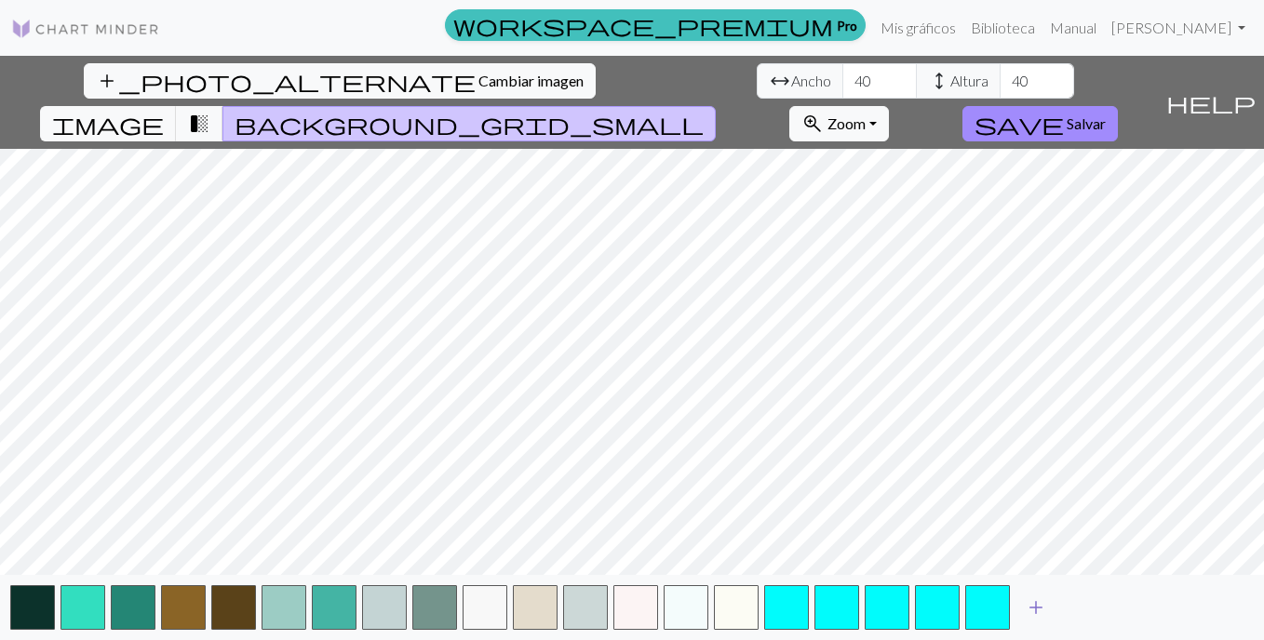
drag, startPoint x: 1051, startPoint y: 596, endPoint x: 1064, endPoint y: 597, distance: 13.1
click at [1055, 596] on button "add" at bounding box center [1036, 607] width 47 height 35
drag, startPoint x: 1081, startPoint y: 599, endPoint x: 1129, endPoint y: 599, distance: 48.4
click at [1085, 599] on span "add" at bounding box center [1086, 608] width 22 height 26
click at [1130, 605] on span "add" at bounding box center [1136, 608] width 22 height 26
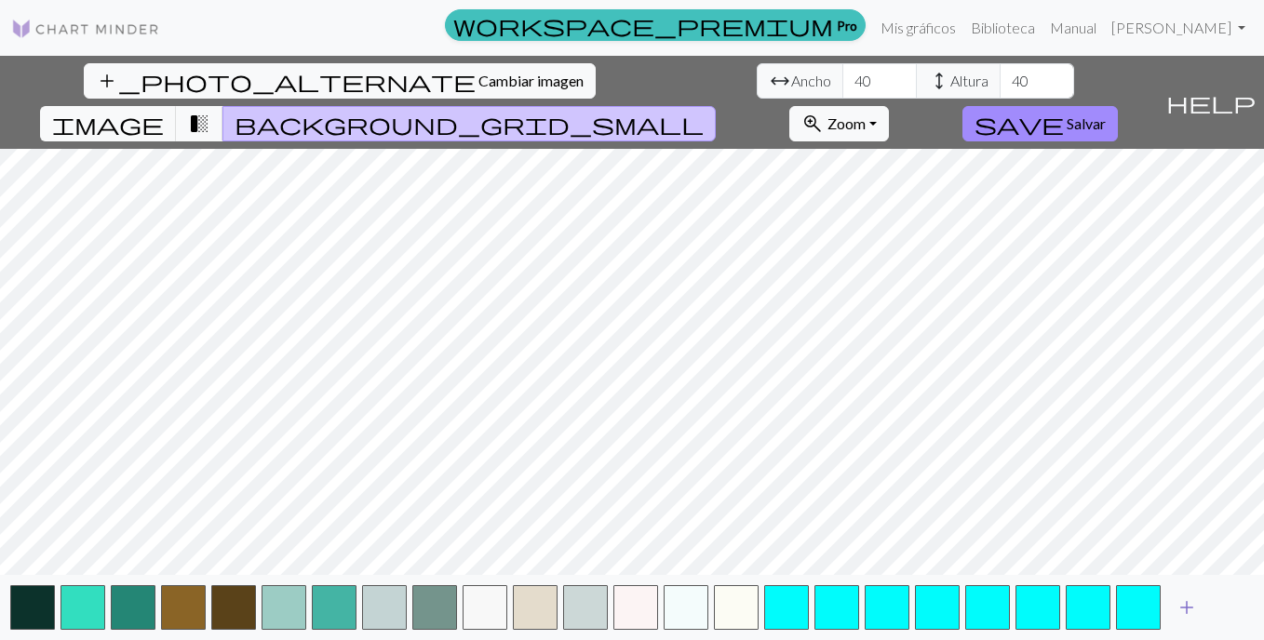
click at [1188, 605] on span "add" at bounding box center [1187, 608] width 22 height 26
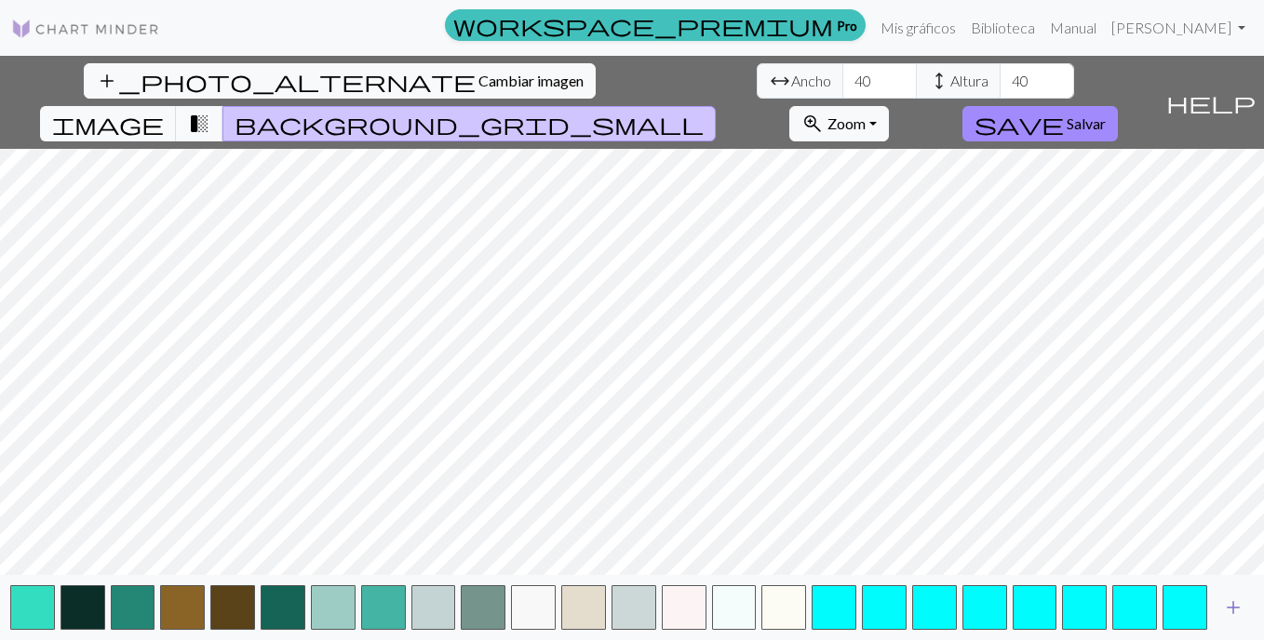
click at [1228, 603] on span "add" at bounding box center [1233, 608] width 22 height 26
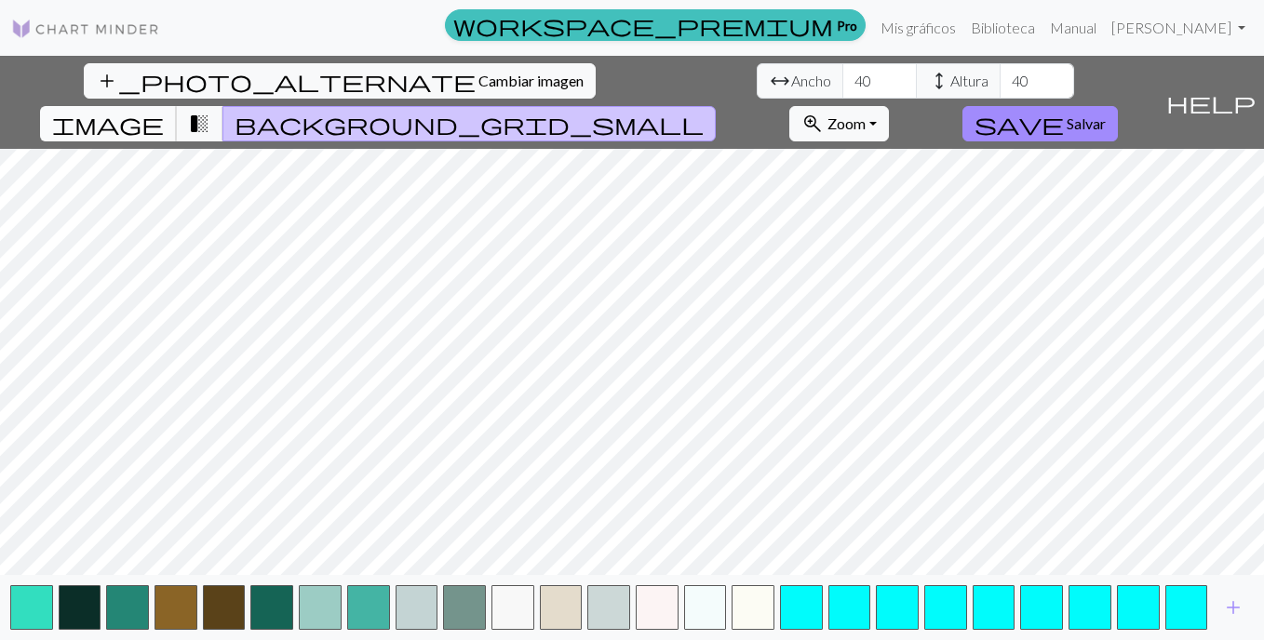
click at [164, 111] on span "image" at bounding box center [108, 124] width 112 height 26
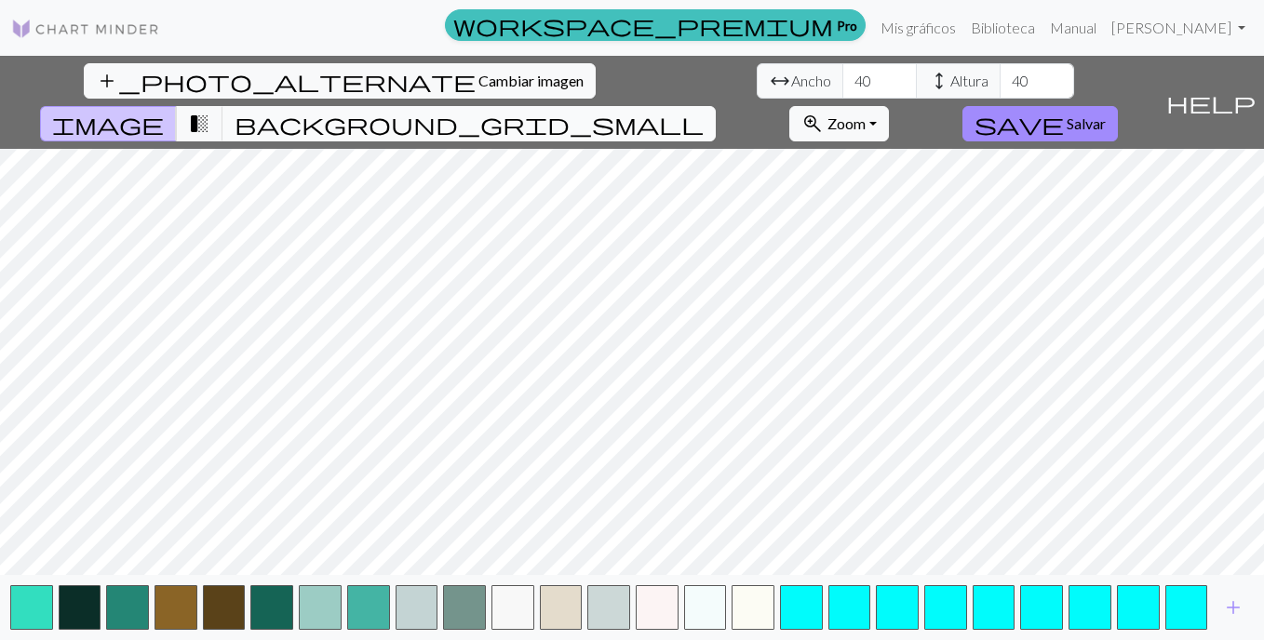
click at [716, 106] on button "background_grid_small" at bounding box center [468, 123] width 493 height 35
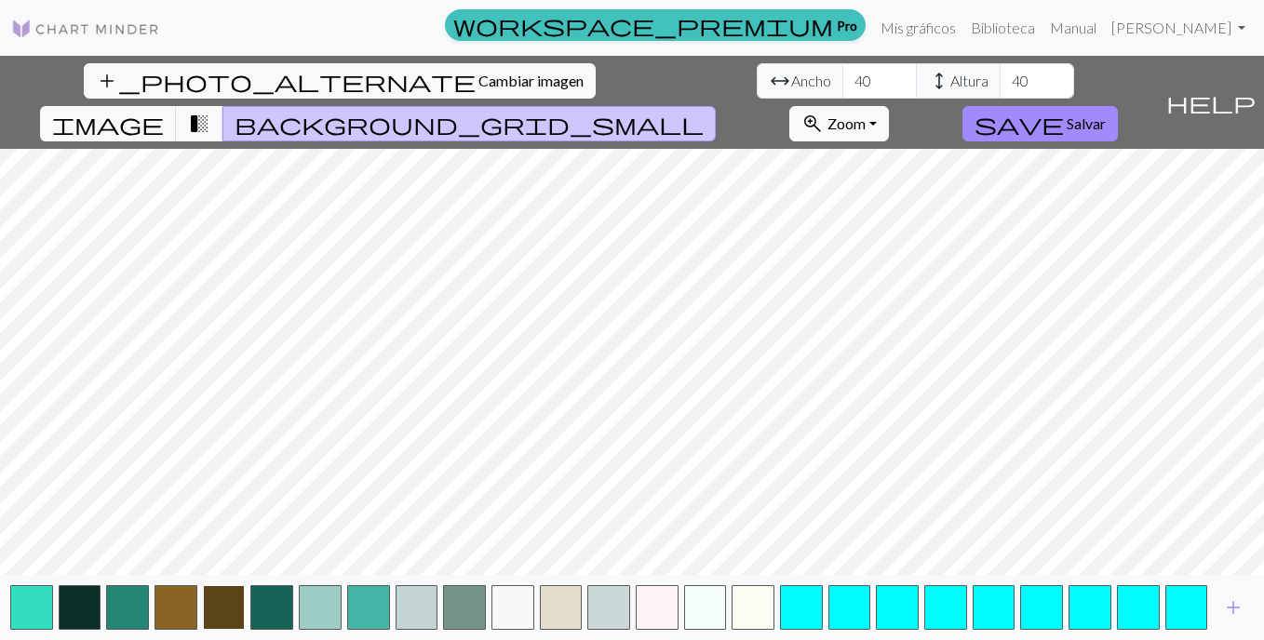
click at [228, 603] on button "button" at bounding box center [224, 608] width 43 height 45
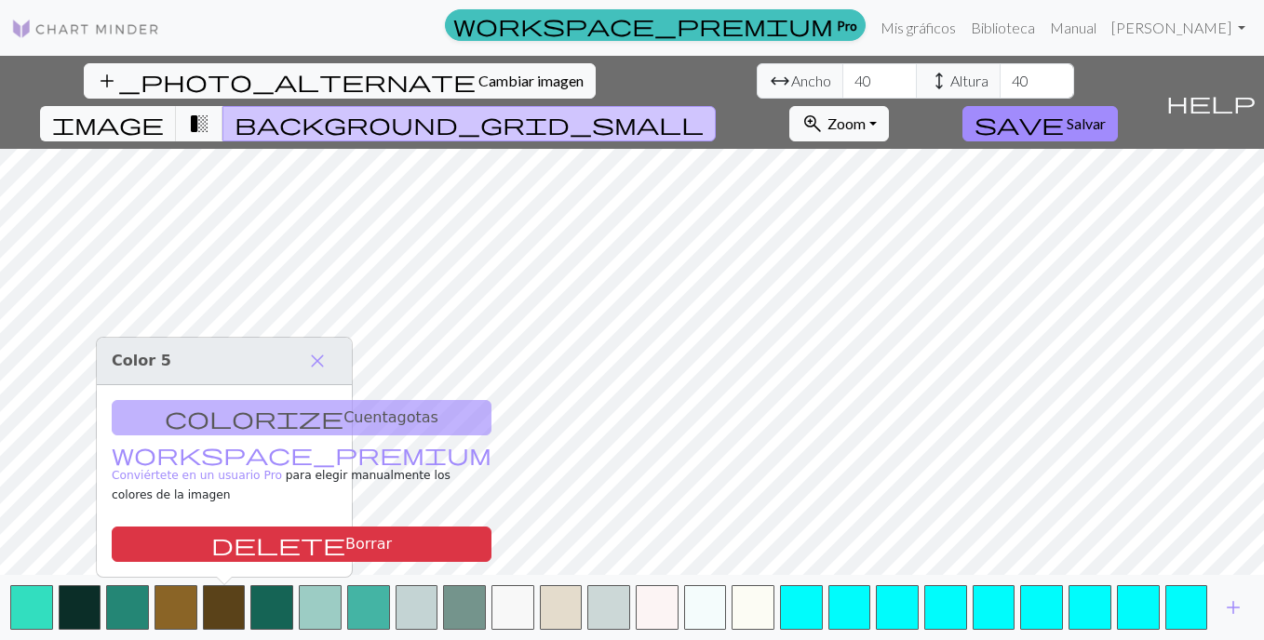
drag, startPoint x: 186, startPoint y: 604, endPoint x: 228, endPoint y: 583, distance: 47.0
click at [186, 603] on button "button" at bounding box center [176, 608] width 43 height 45
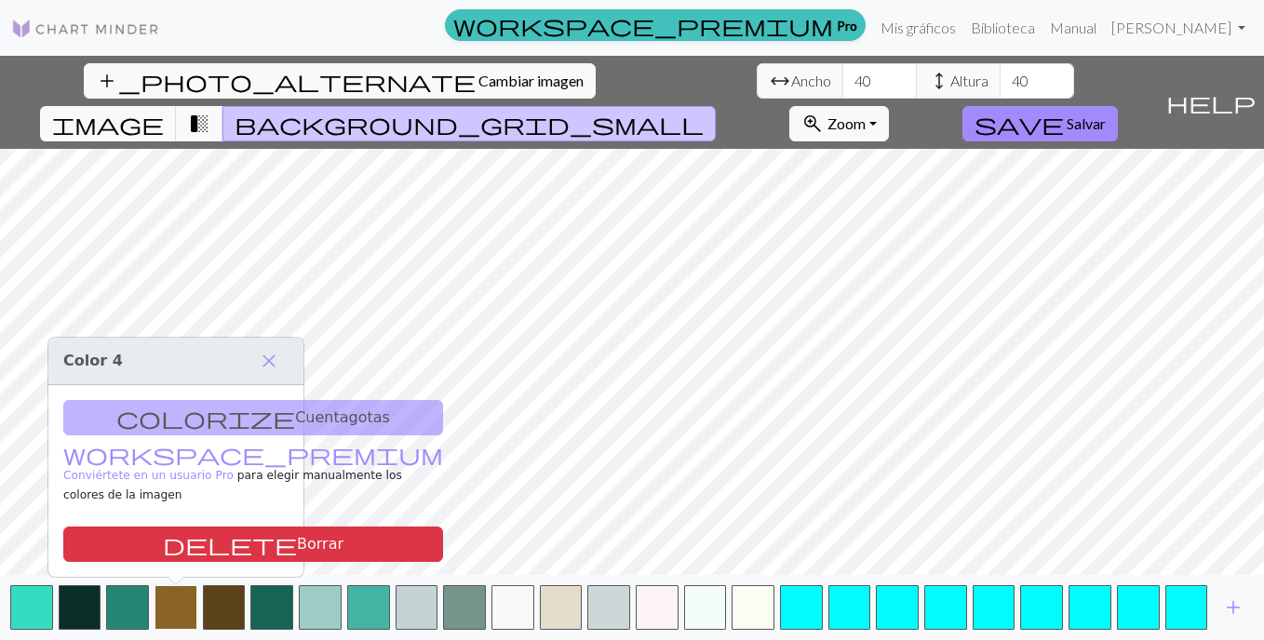
click at [166, 608] on button "button" at bounding box center [176, 608] width 43 height 45
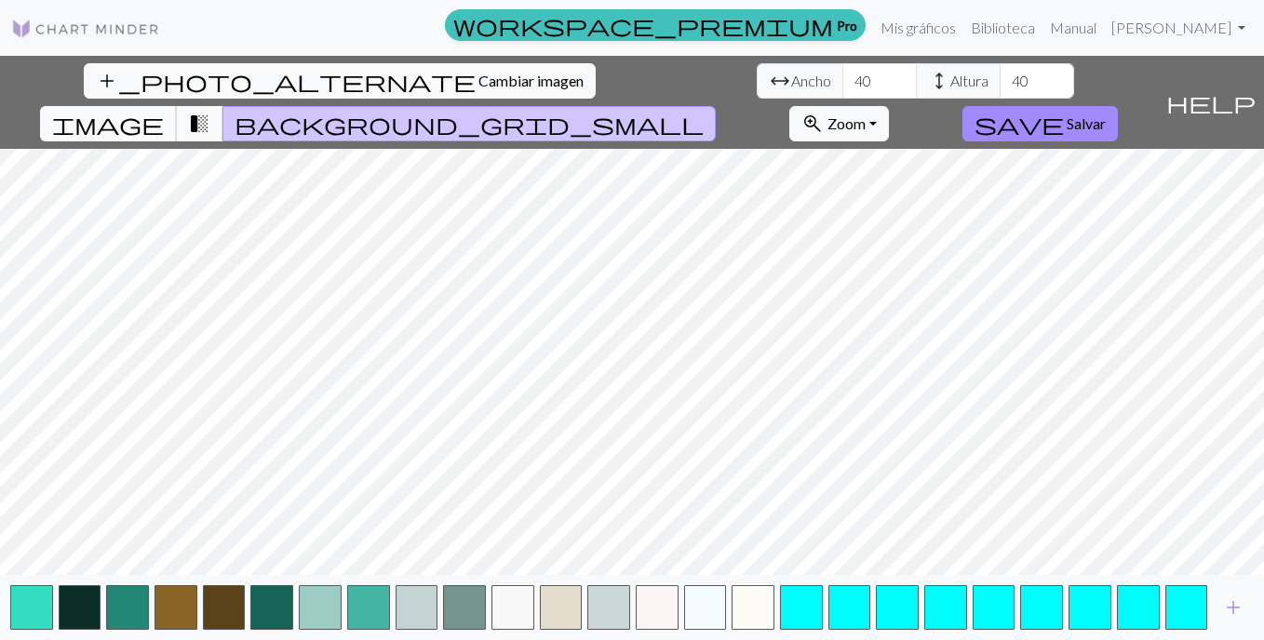
click at [164, 111] on span "image" at bounding box center [108, 124] width 112 height 26
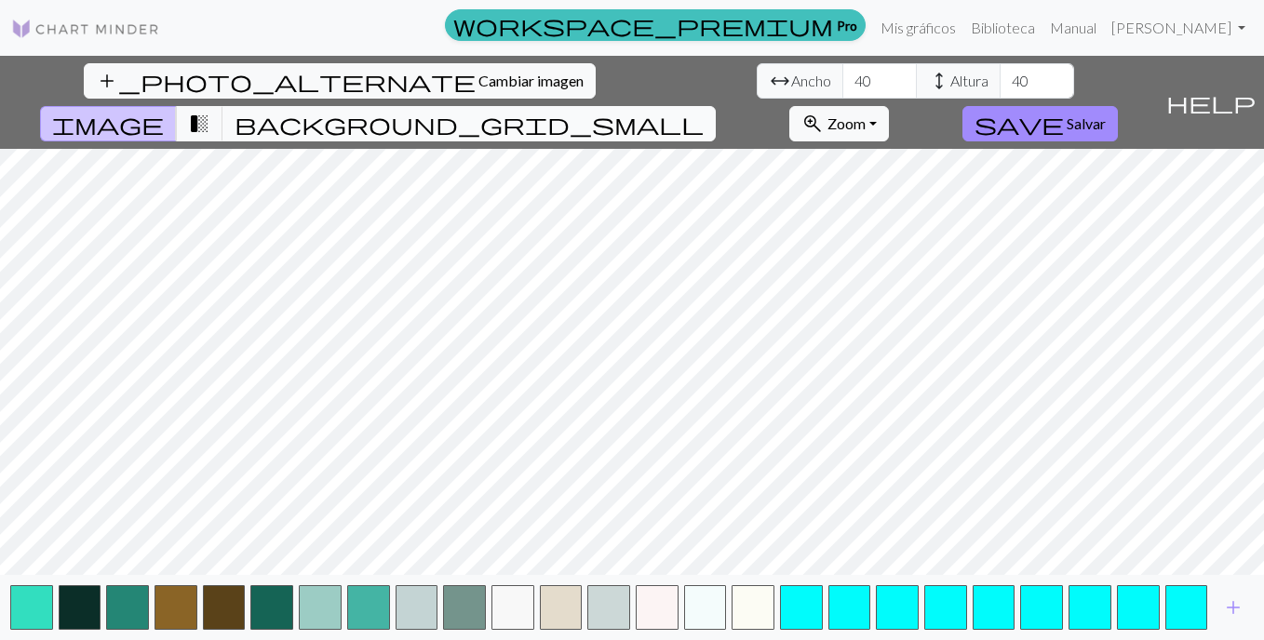
click at [716, 106] on button "background_grid_small" at bounding box center [468, 123] width 493 height 35
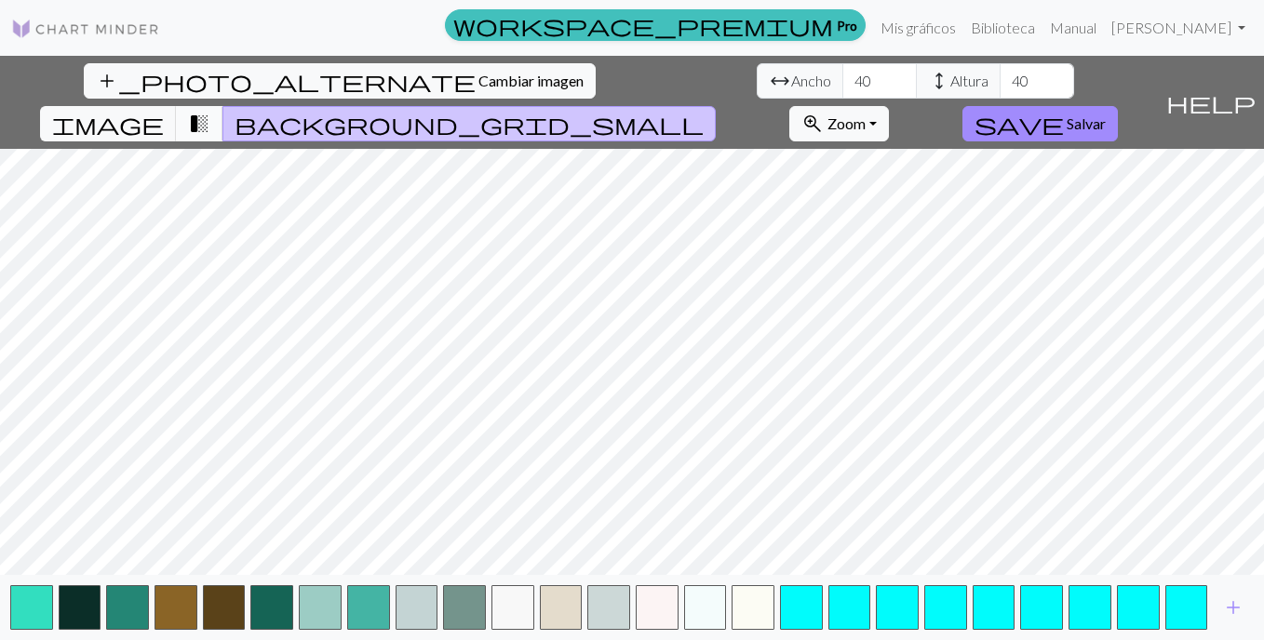
click at [210, 111] on span "transition_fade" at bounding box center [199, 124] width 22 height 26
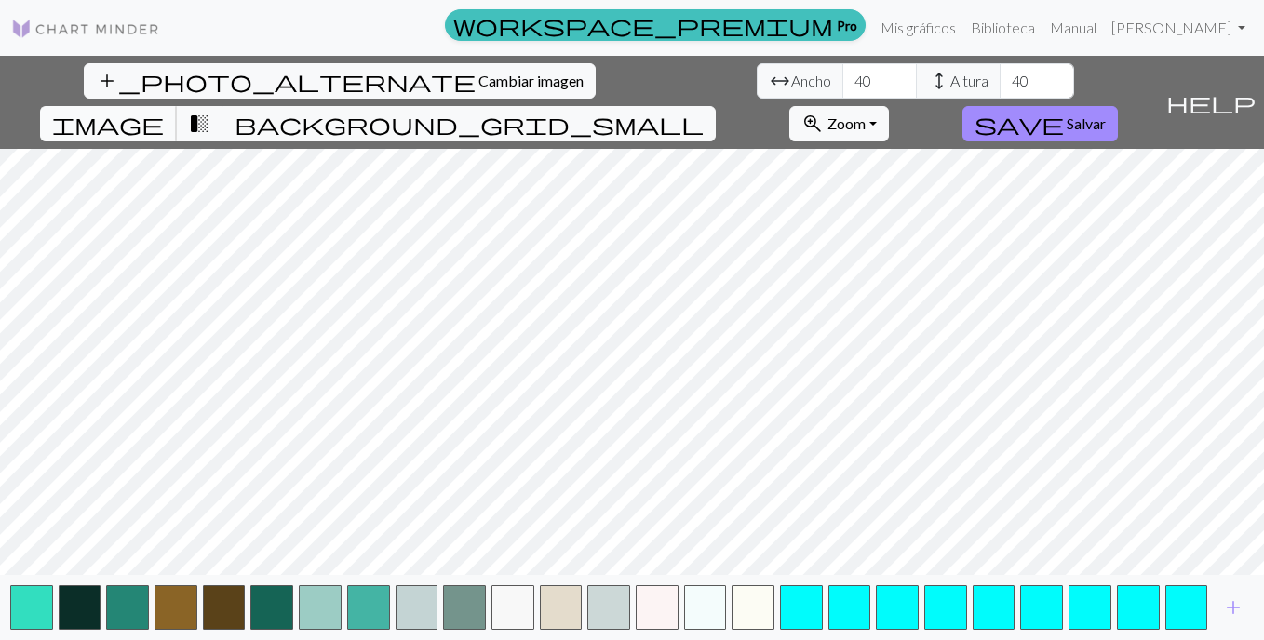
click at [164, 111] on span "image" at bounding box center [108, 124] width 112 height 26
click at [704, 111] on span "background_grid_small" at bounding box center [469, 124] width 469 height 26
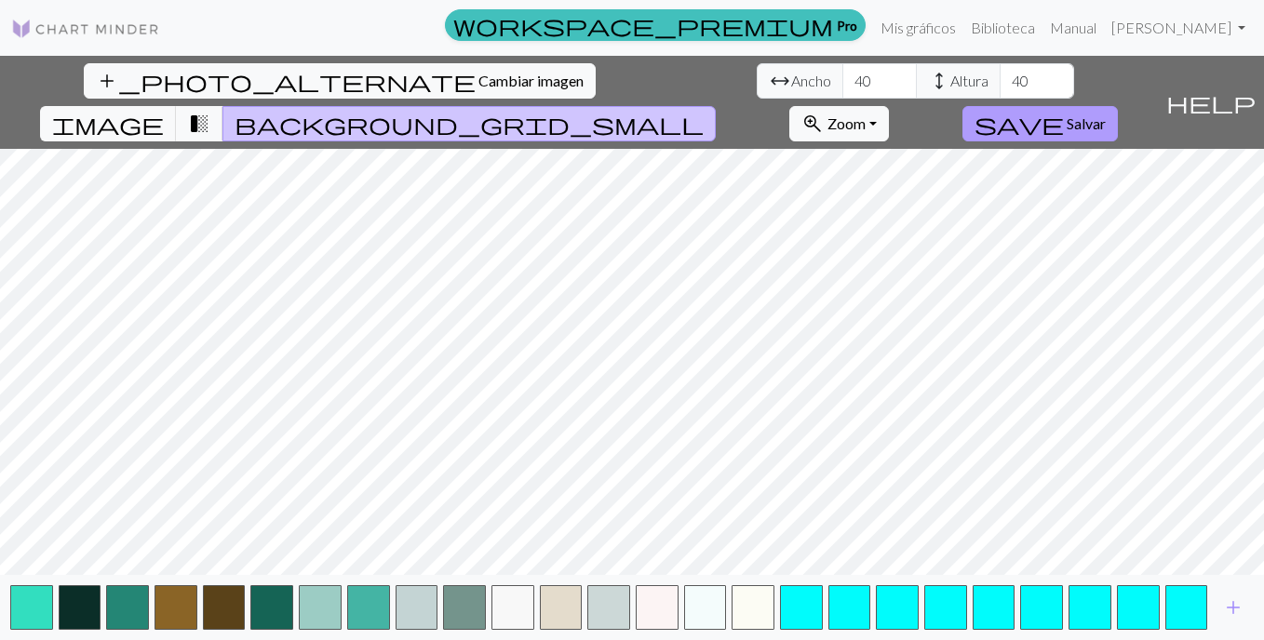
click at [1106, 114] on span "Salvar" at bounding box center [1086, 123] width 39 height 18
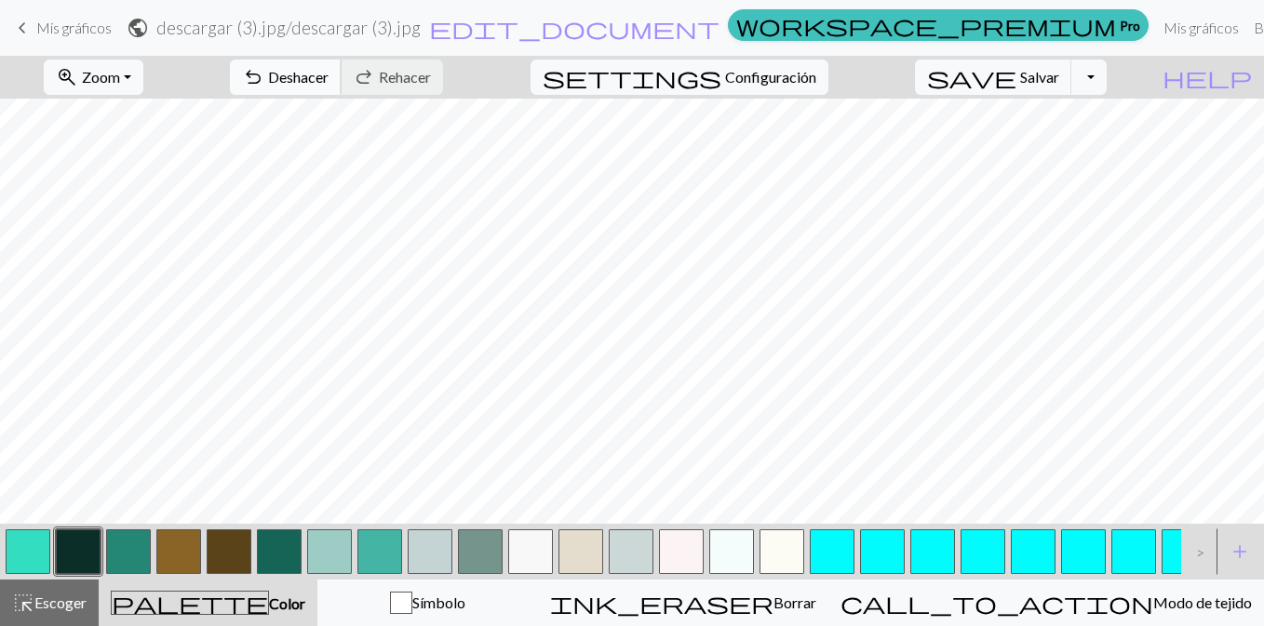
click at [329, 81] on span "Deshacer" at bounding box center [298, 77] width 61 height 18
click at [170, 547] on button "button" at bounding box center [178, 552] width 45 height 45
drag, startPoint x: 223, startPoint y: 538, endPoint x: 233, endPoint y: 515, distance: 25.1
click at [223, 532] on button "button" at bounding box center [229, 552] width 45 height 45
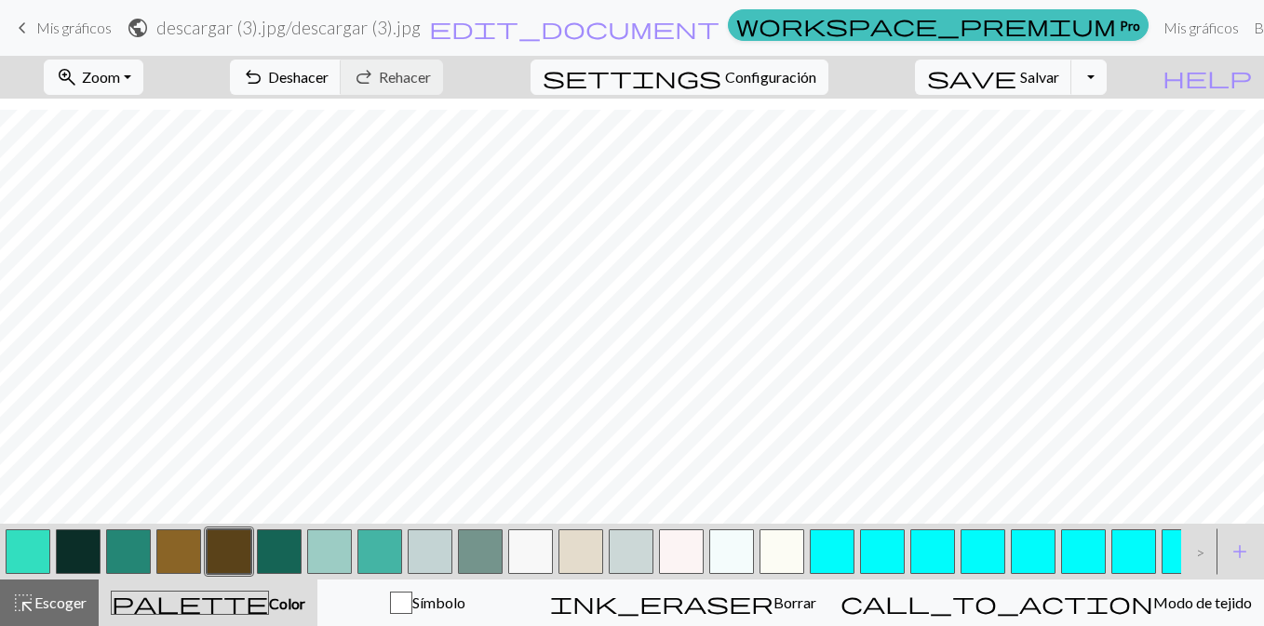
scroll to position [93, 0]
click at [834, 544] on button "button" at bounding box center [832, 552] width 45 height 45
click at [342, 72] on button "undo Deshacer Undo" at bounding box center [286, 77] width 112 height 35
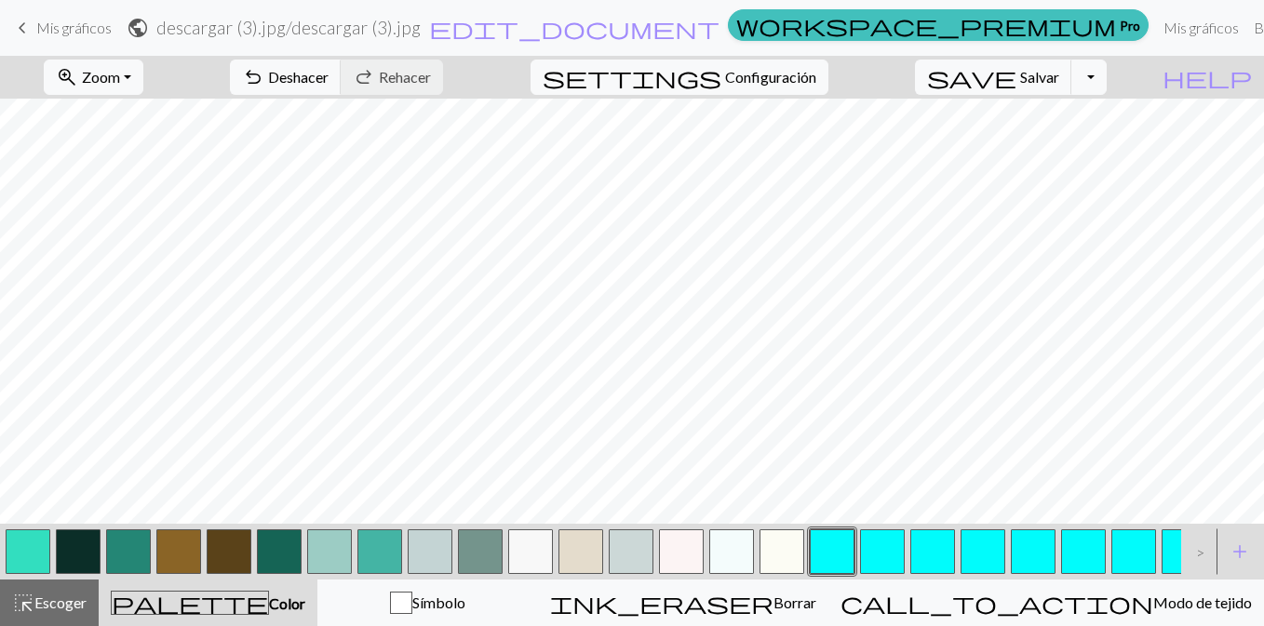
click at [374, 542] on button "button" at bounding box center [379, 552] width 45 height 45
click at [38, 539] on button "button" at bounding box center [28, 552] width 45 height 45
drag, startPoint x: 122, startPoint y: 527, endPoint x: 157, endPoint y: 516, distance: 37.1
click at [127, 530] on button "button" at bounding box center [128, 552] width 45 height 45
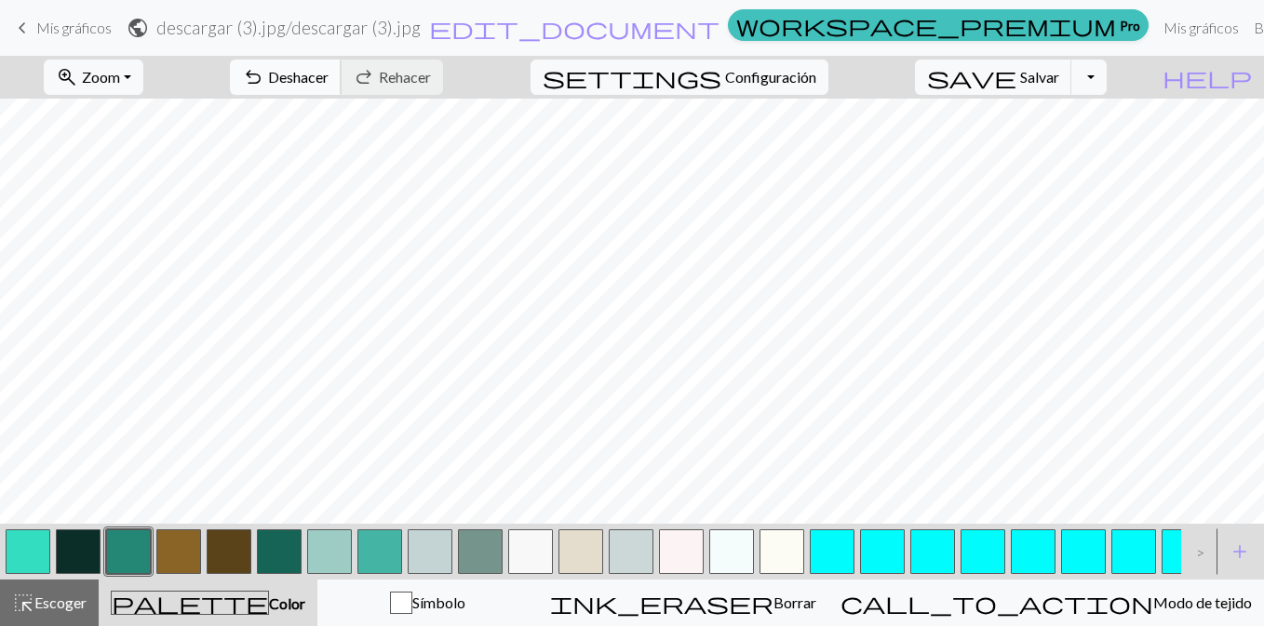
click at [329, 82] on span "Deshacer" at bounding box center [298, 77] width 61 height 18
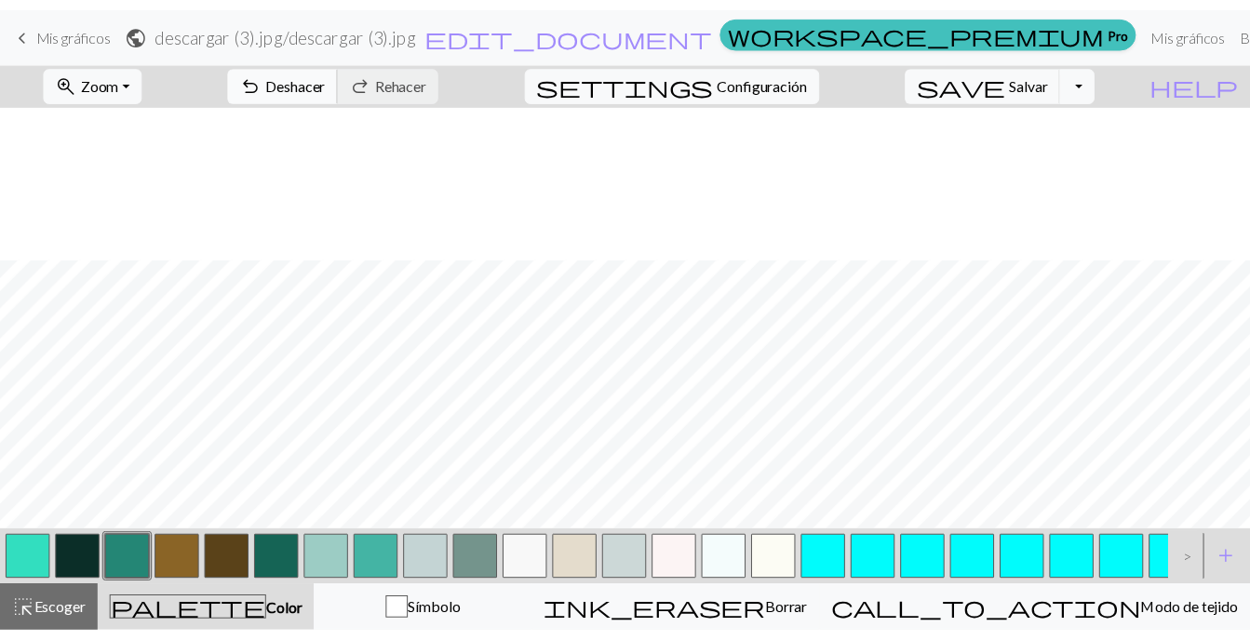
scroll to position [417, 0]
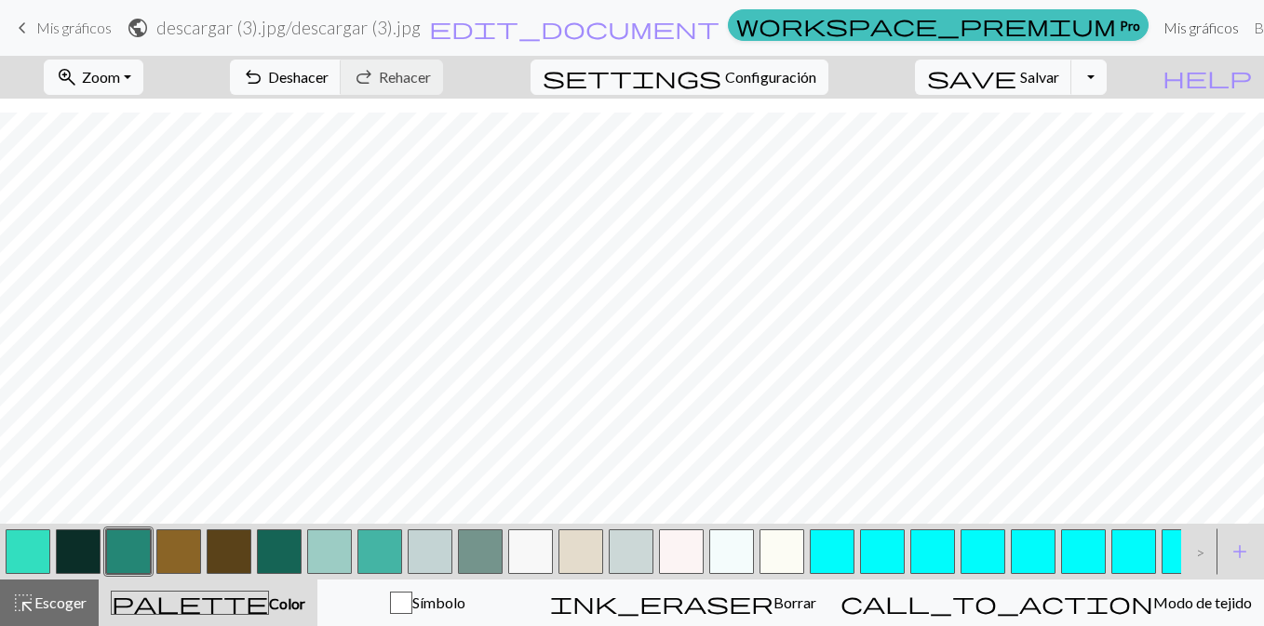
drag, startPoint x: 911, startPoint y: 28, endPoint x: 705, endPoint y: 73, distance: 211.4
click at [1156, 28] on link "Mis gráficos" at bounding box center [1201, 27] width 90 height 37
